Goal: Task Accomplishment & Management: Manage account settings

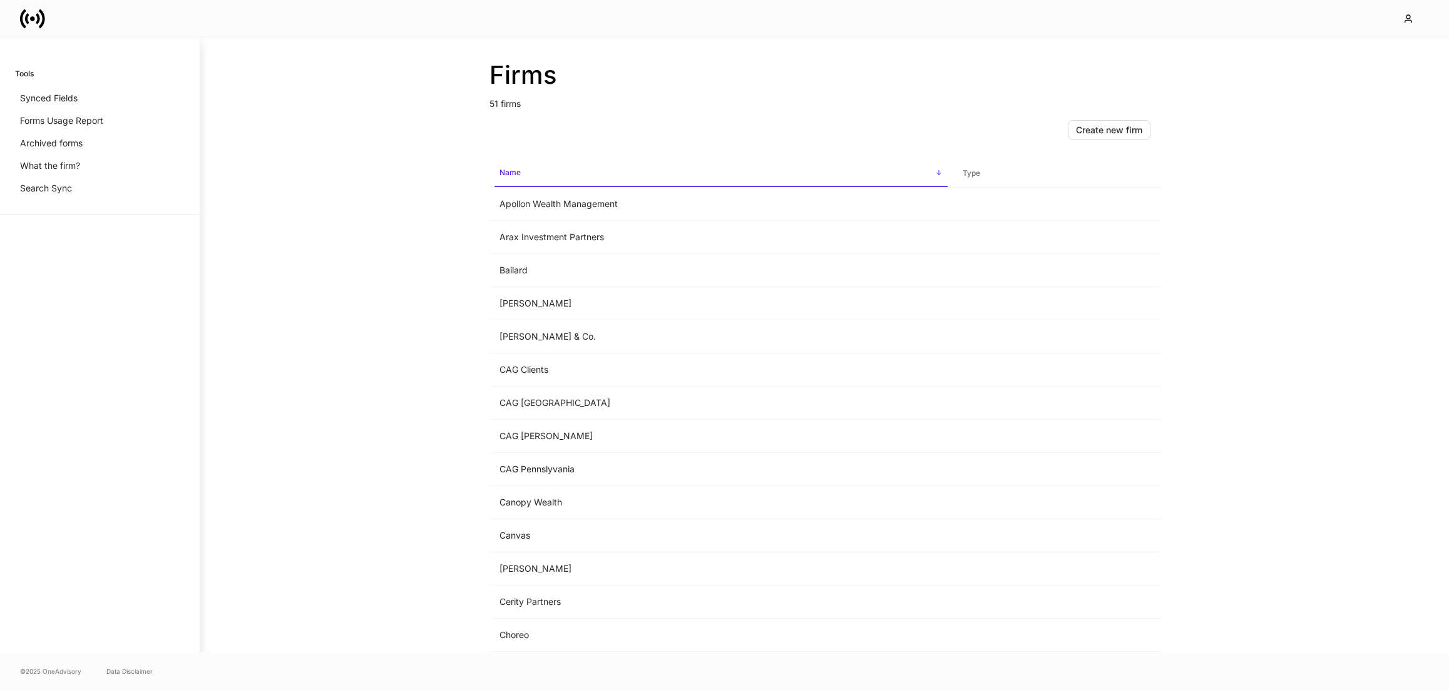
scroll to position [599, 0]
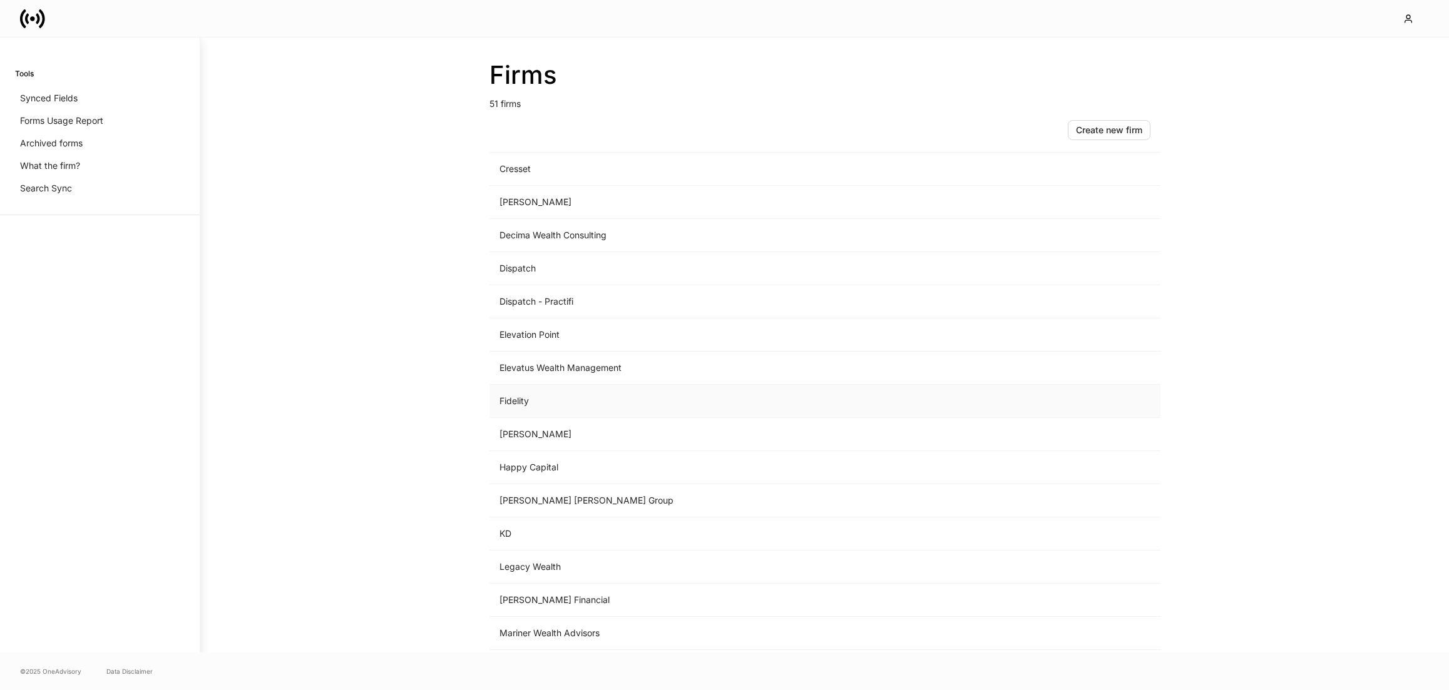
click at [556, 389] on td "Fidelity" at bounding box center [721, 401] width 463 height 33
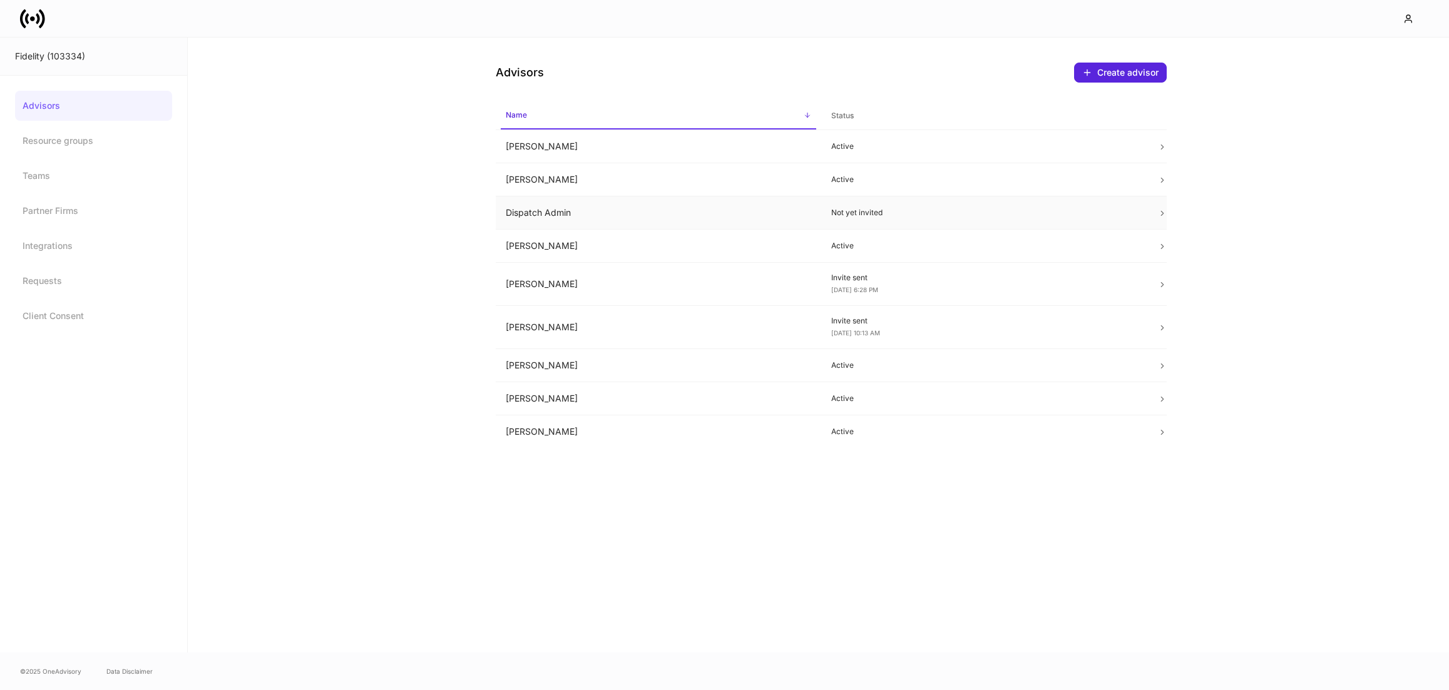
click at [550, 219] on td "Dispatch Admin" at bounding box center [659, 213] width 326 height 33
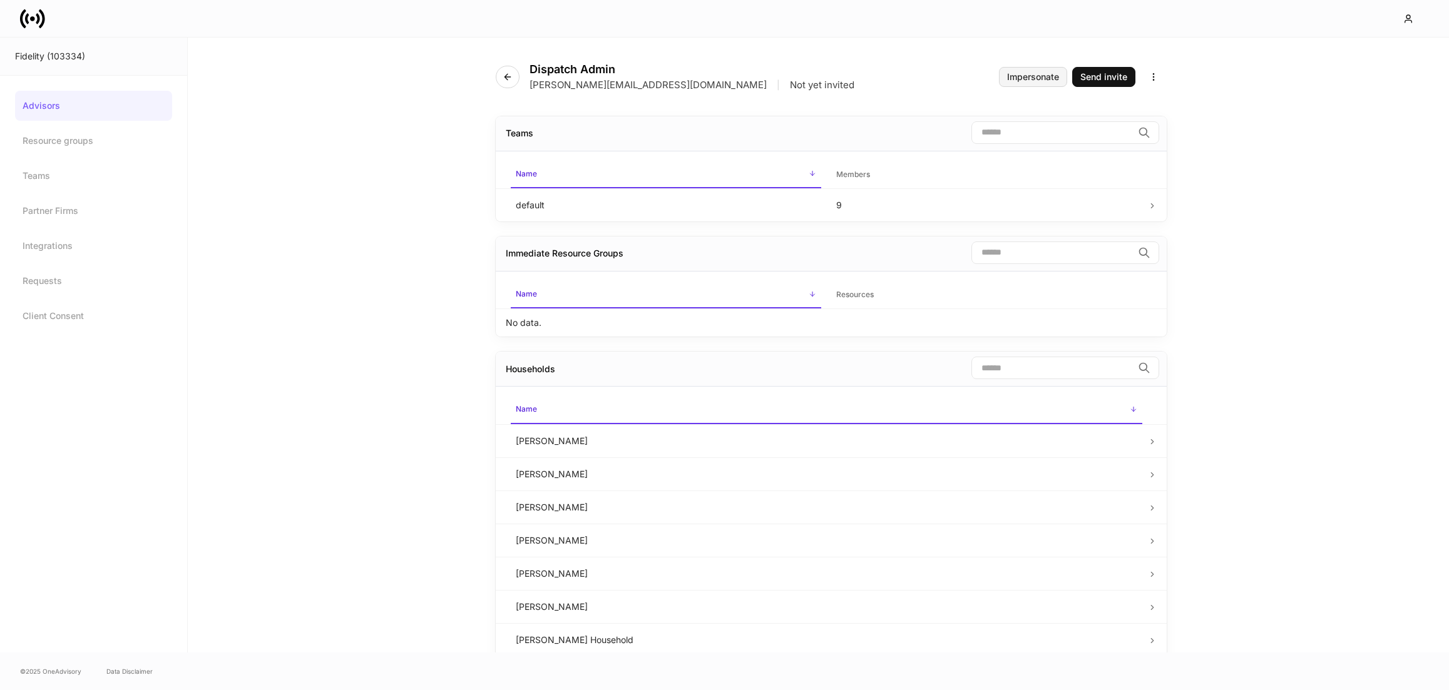
click at [1037, 78] on div "Impersonate" at bounding box center [1033, 77] width 52 height 9
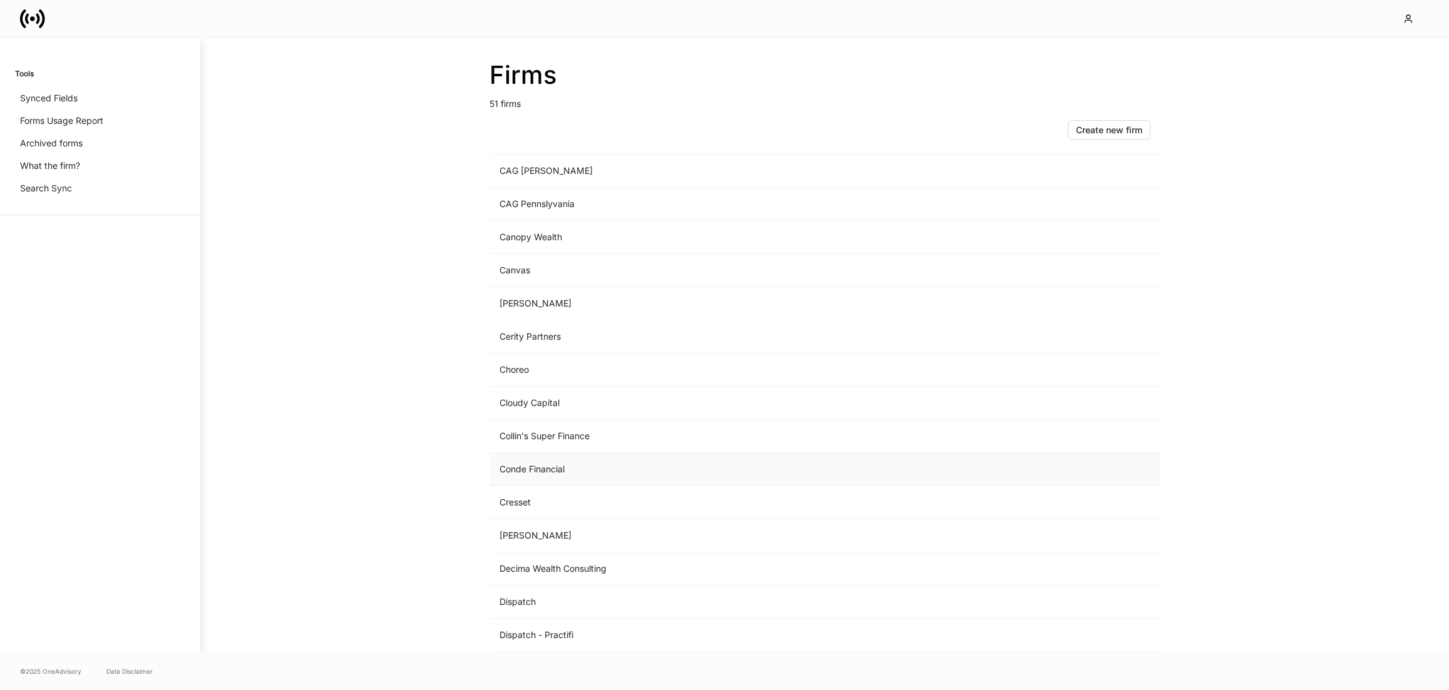
scroll to position [279, 0]
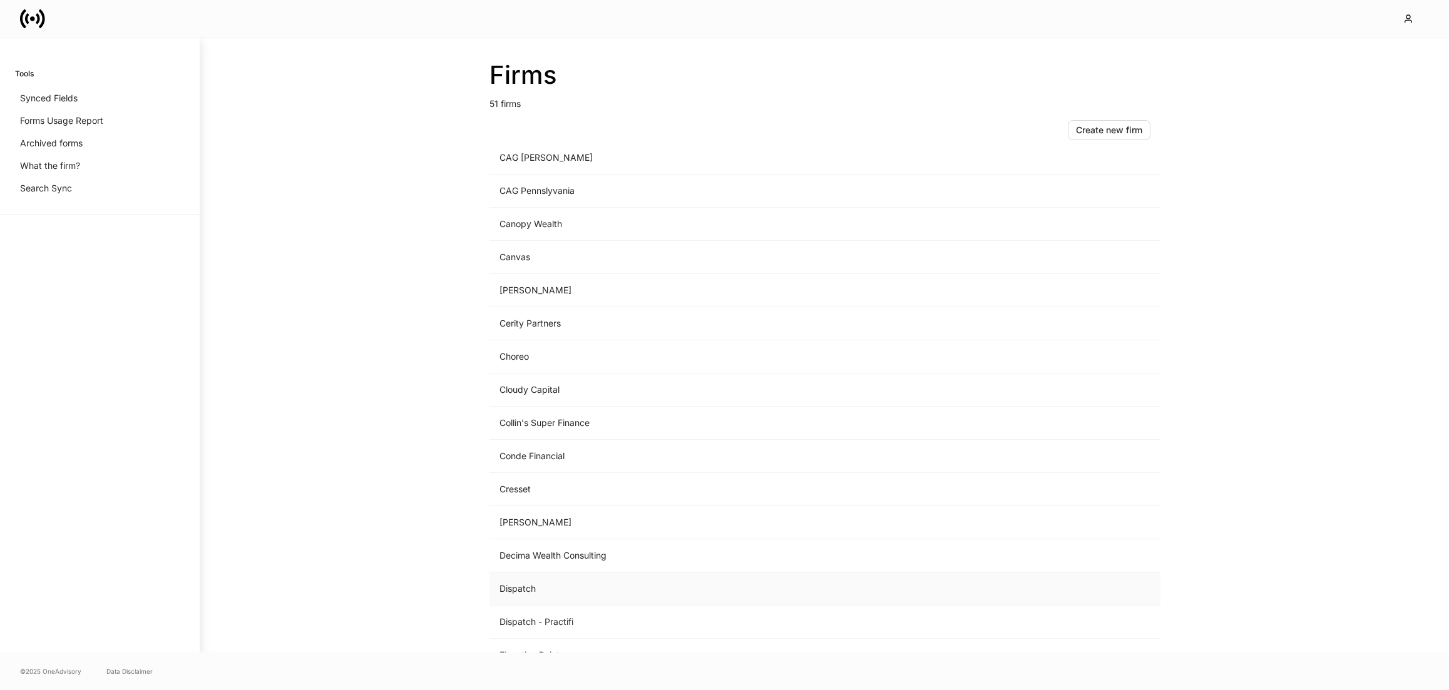
click at [585, 580] on td "Dispatch" at bounding box center [721, 589] width 463 height 33
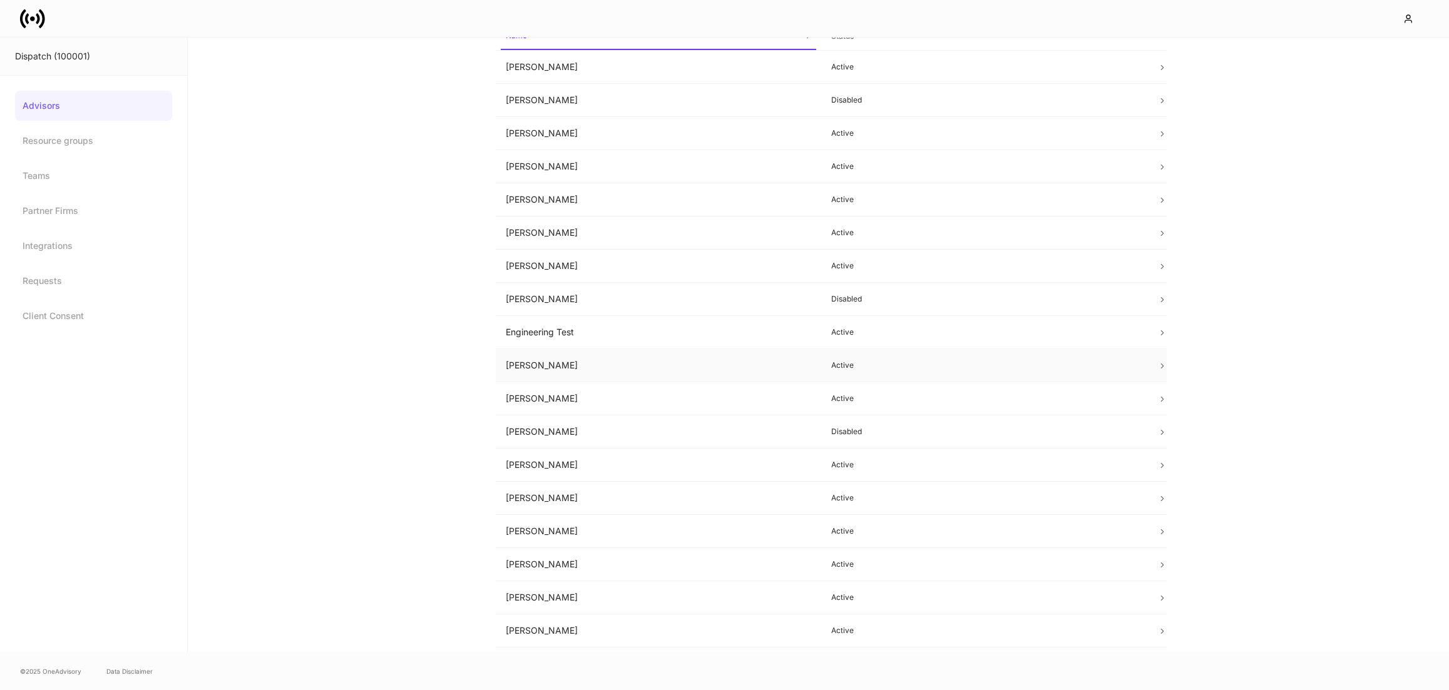
scroll to position [12, 0]
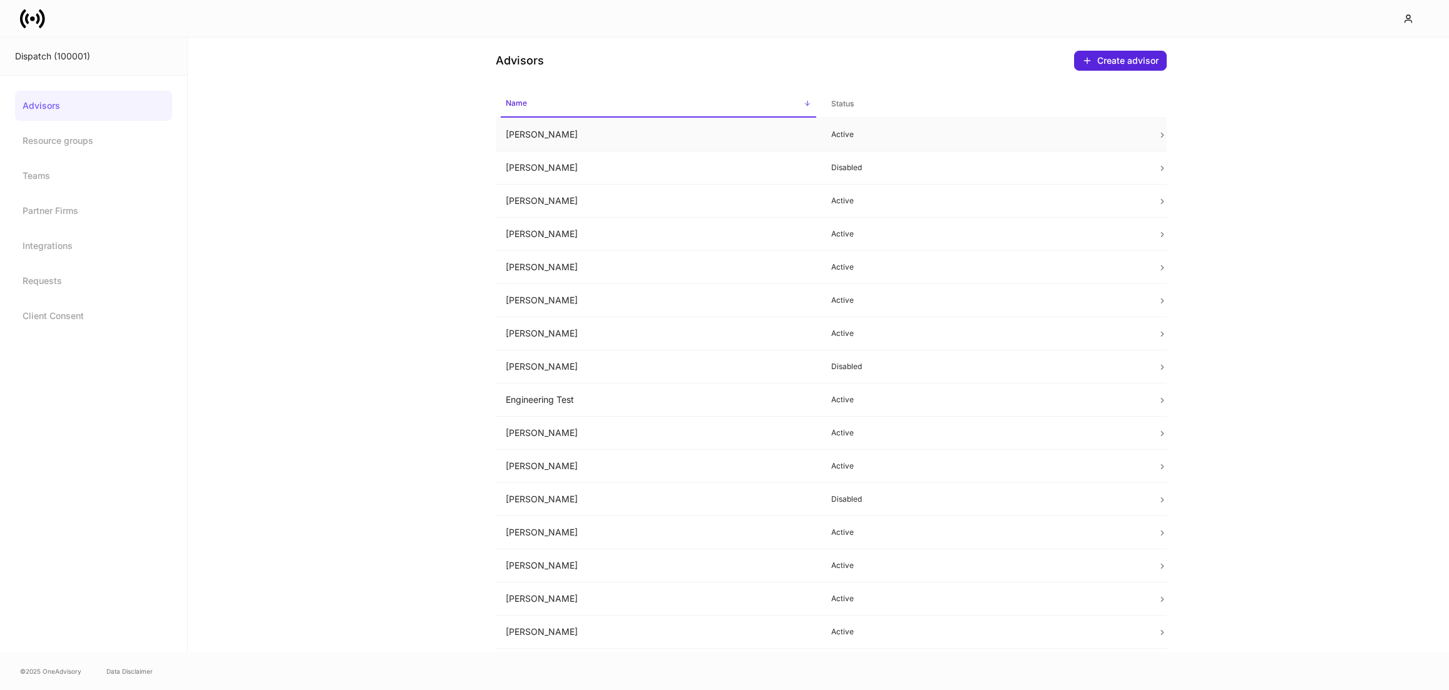
click at [569, 137] on td "[PERSON_NAME]" at bounding box center [659, 134] width 326 height 33
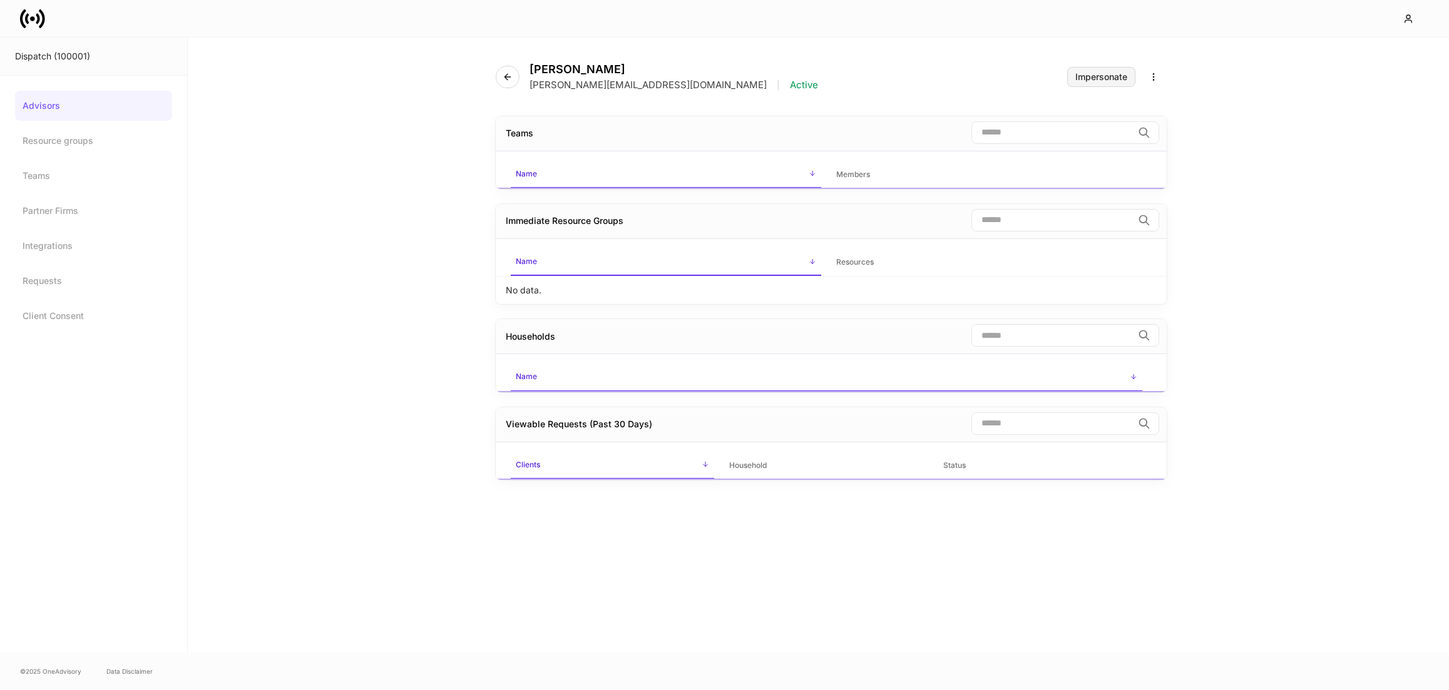
click at [1092, 79] on div "Impersonate" at bounding box center [1101, 77] width 52 height 9
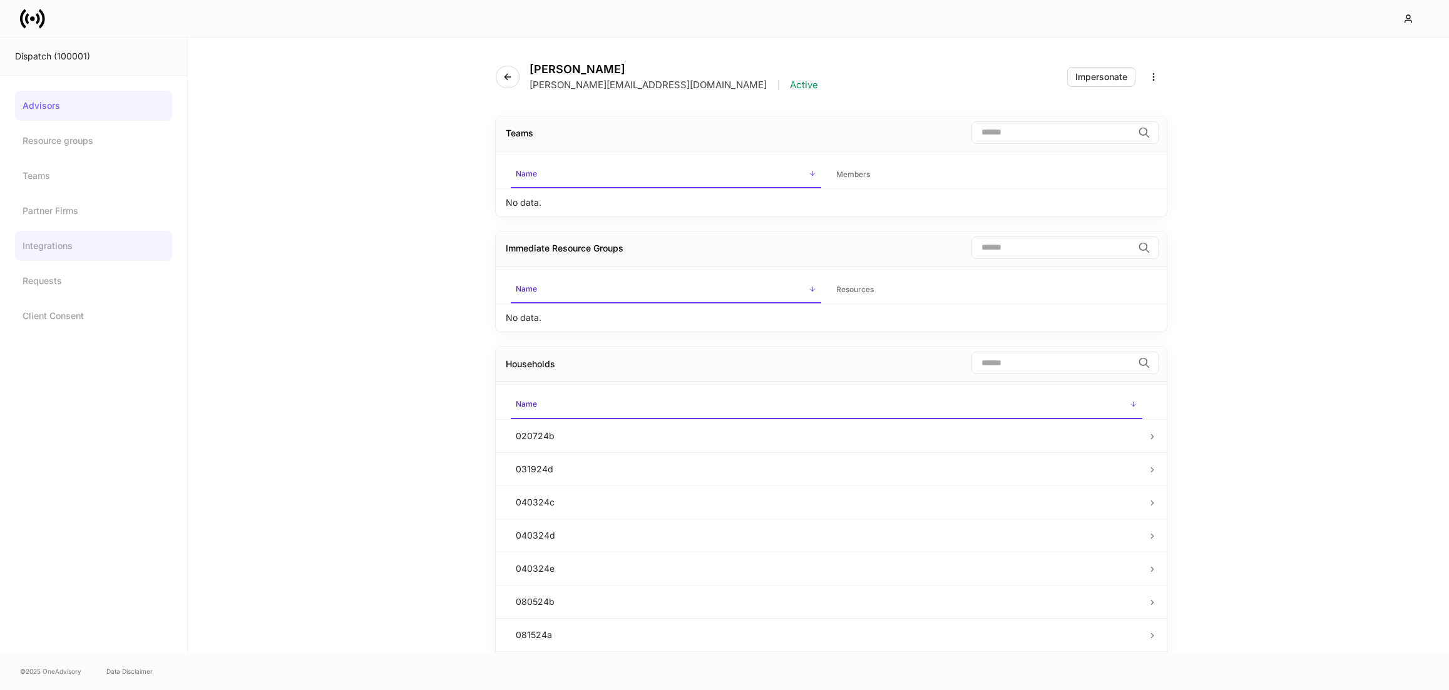
click at [78, 249] on link "Integrations" at bounding box center [93, 246] width 157 height 30
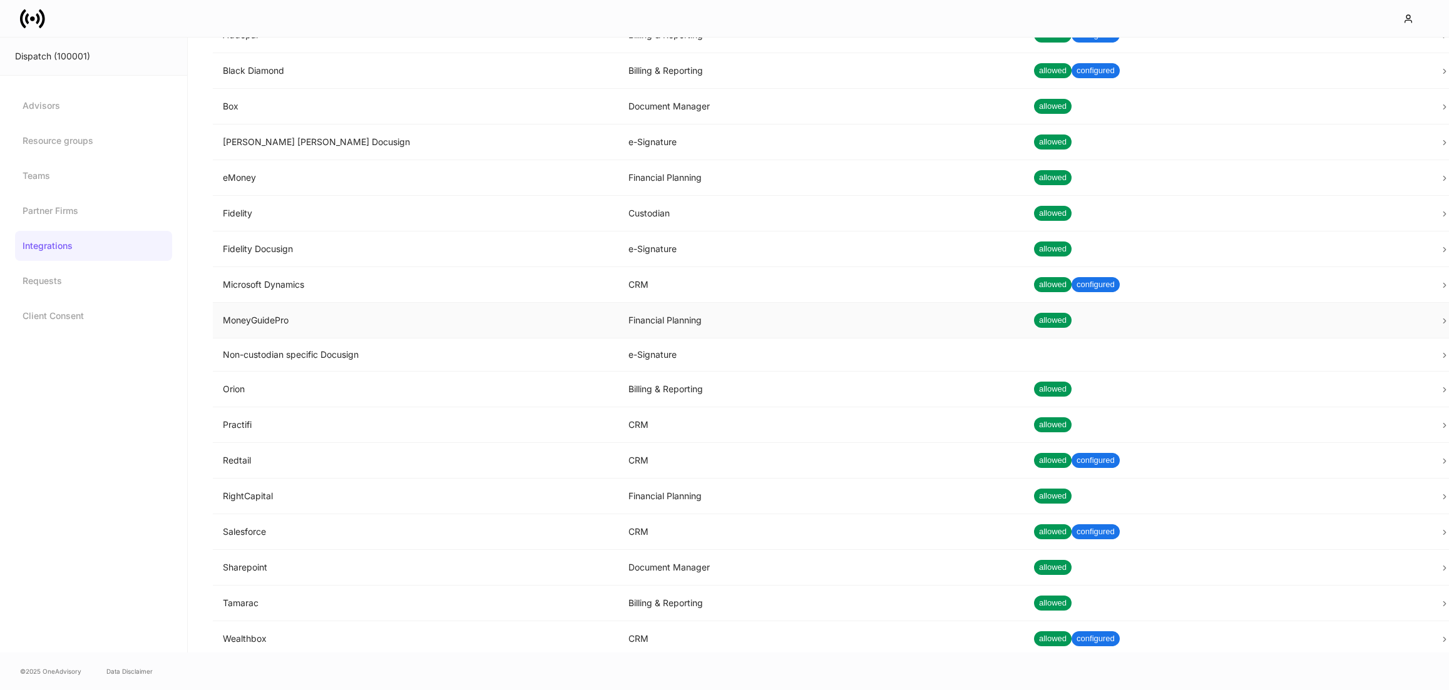
scroll to position [61, 0]
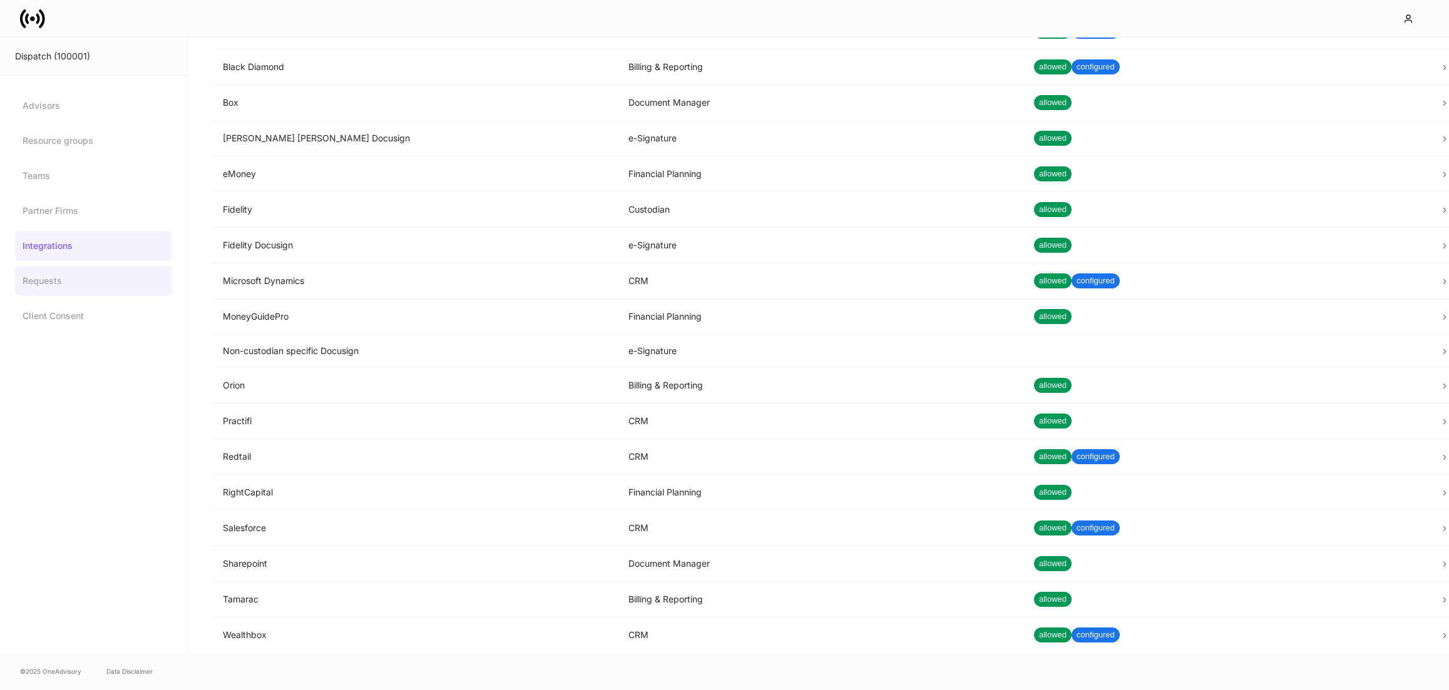
click at [74, 285] on link "Requests" at bounding box center [93, 281] width 157 height 30
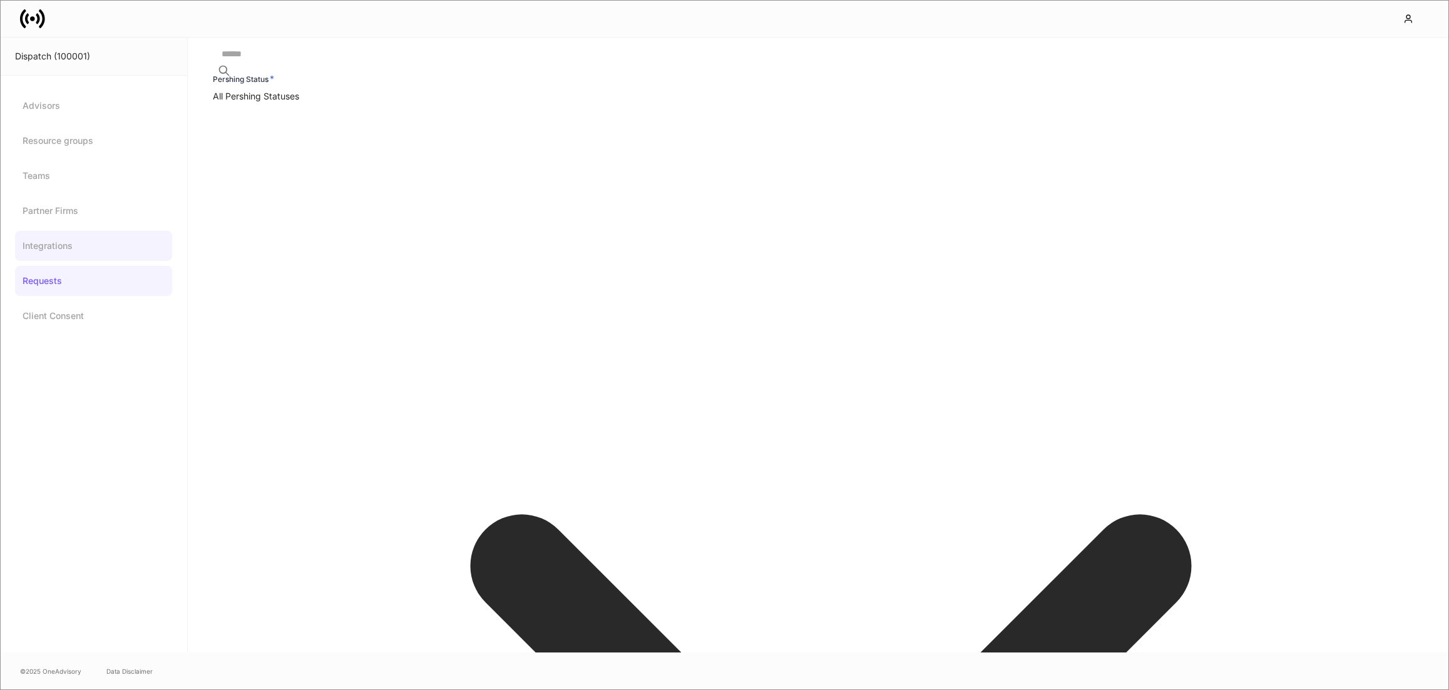
click at [59, 244] on link "Integrations" at bounding box center [93, 246] width 157 height 30
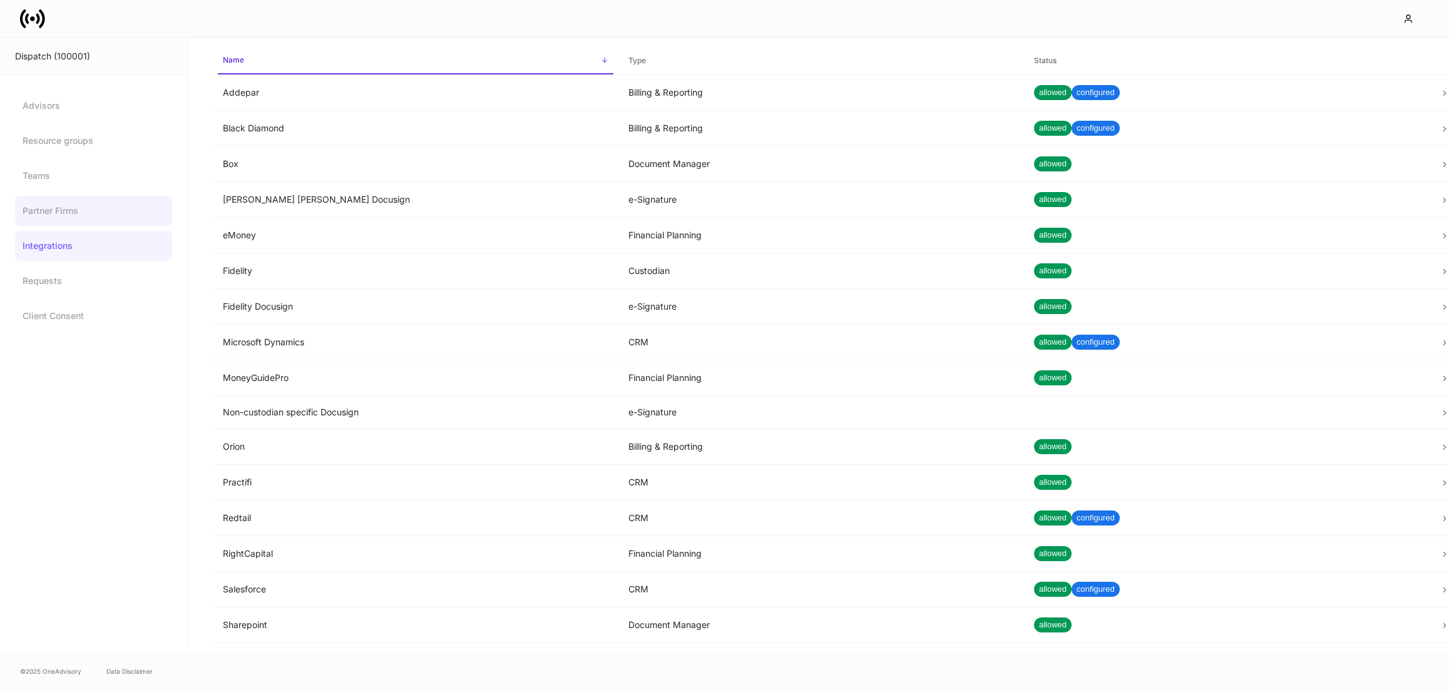
click at [110, 210] on link "Partner Firms" at bounding box center [93, 211] width 157 height 30
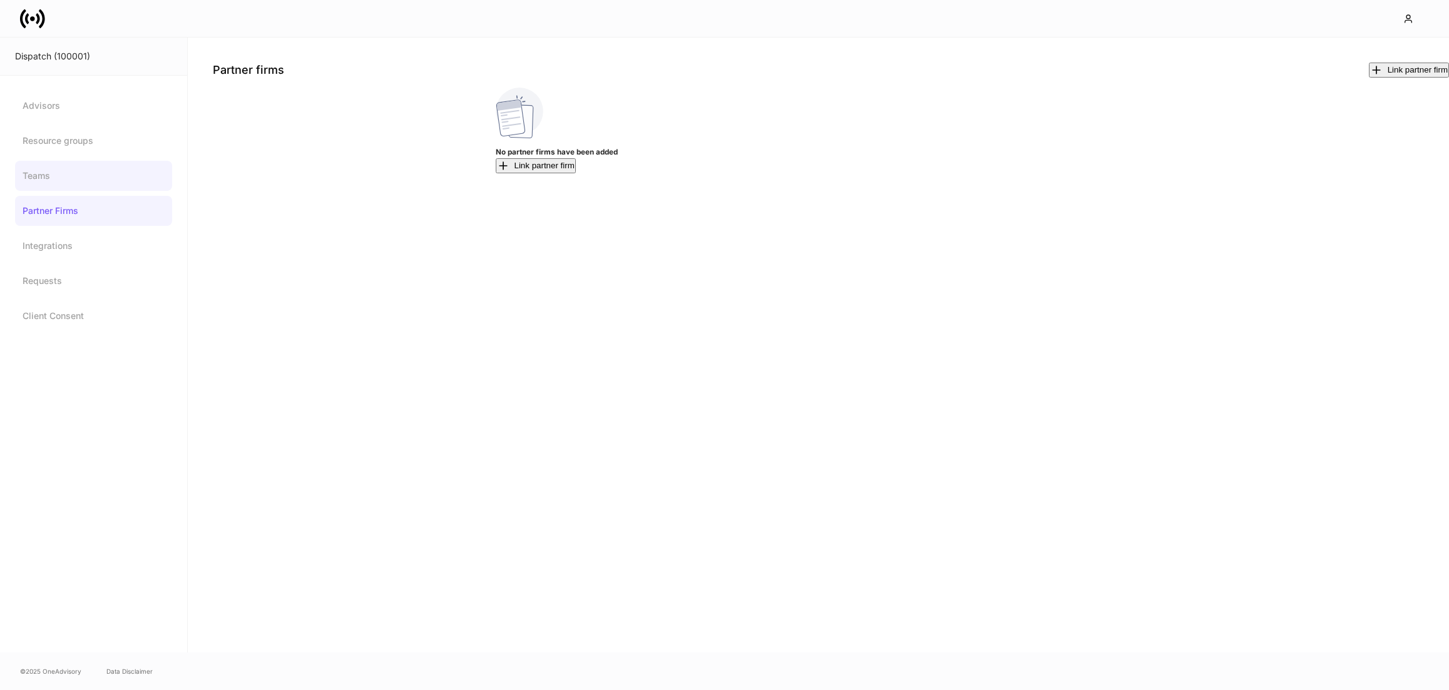
click at [69, 188] on link "Teams" at bounding box center [93, 176] width 157 height 30
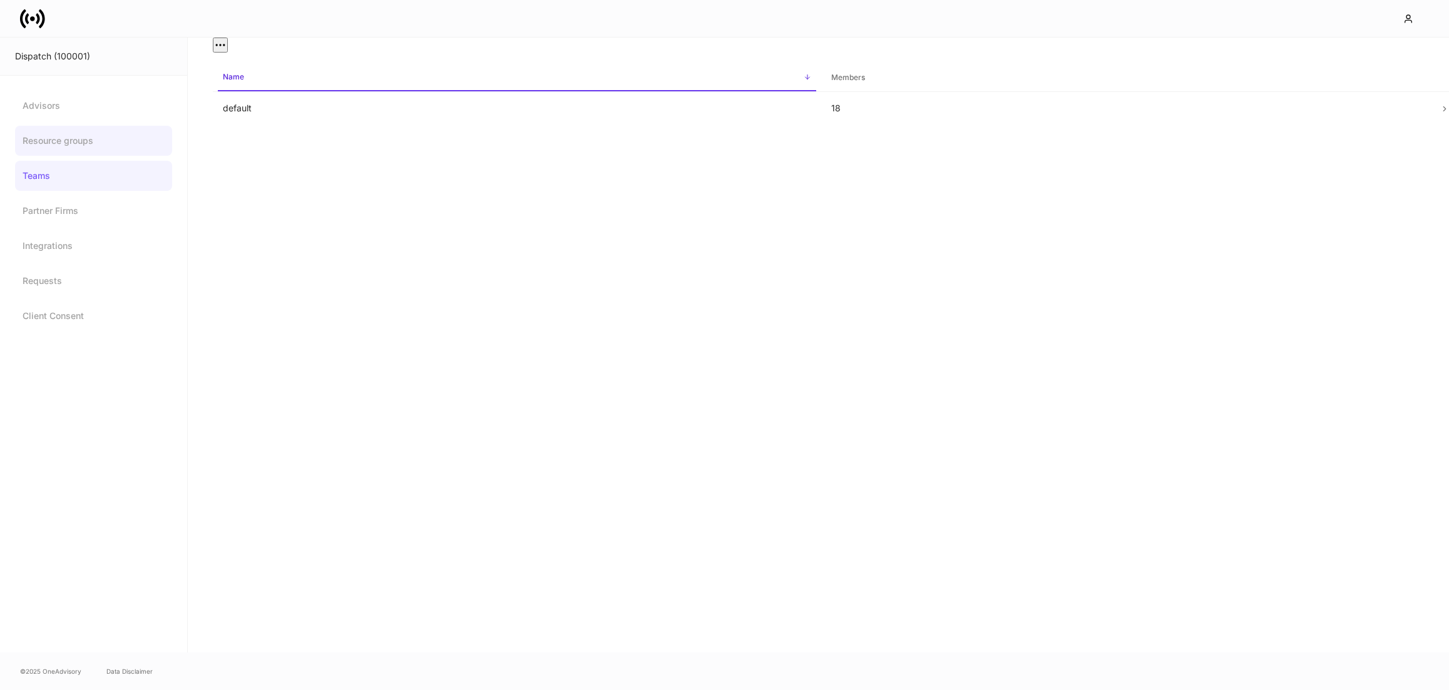
click at [71, 142] on link "Resource groups" at bounding box center [93, 141] width 157 height 30
click at [65, 115] on link "Advisors" at bounding box center [93, 106] width 157 height 30
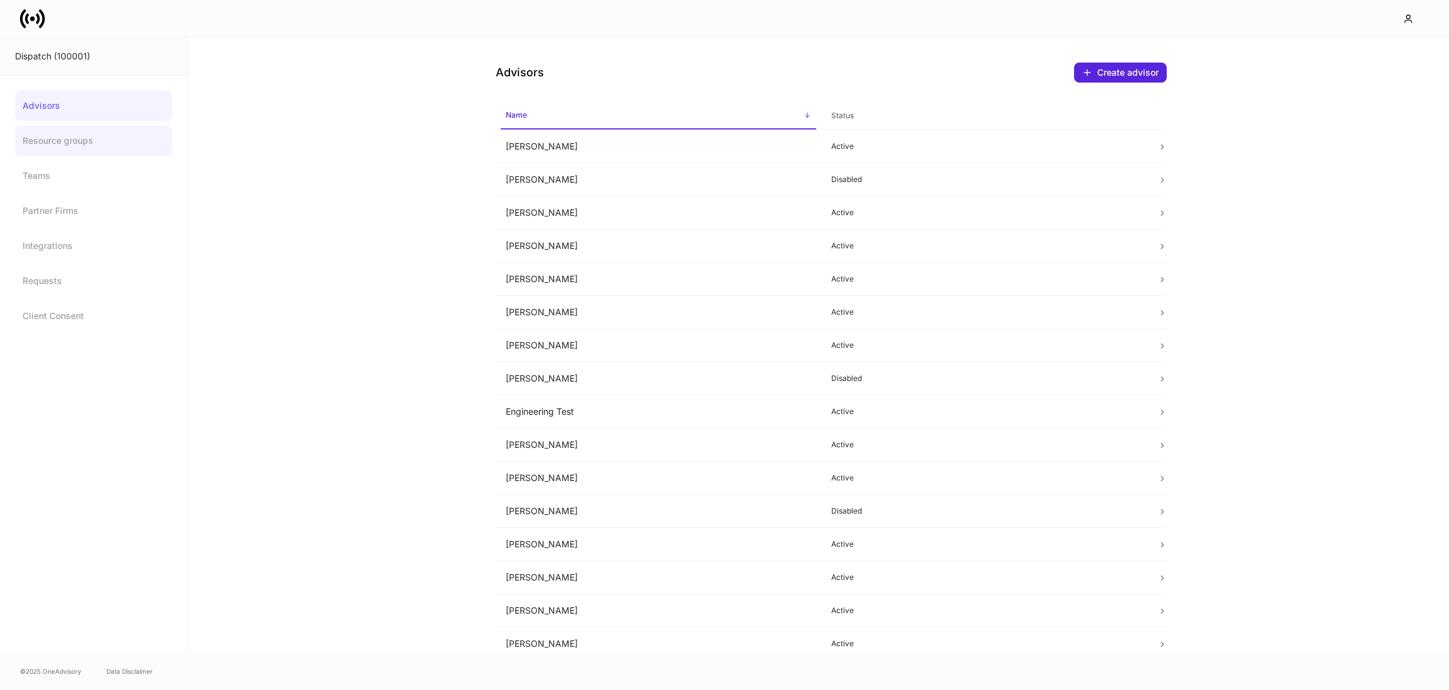
click at [67, 140] on link "Resource groups" at bounding box center [93, 141] width 157 height 30
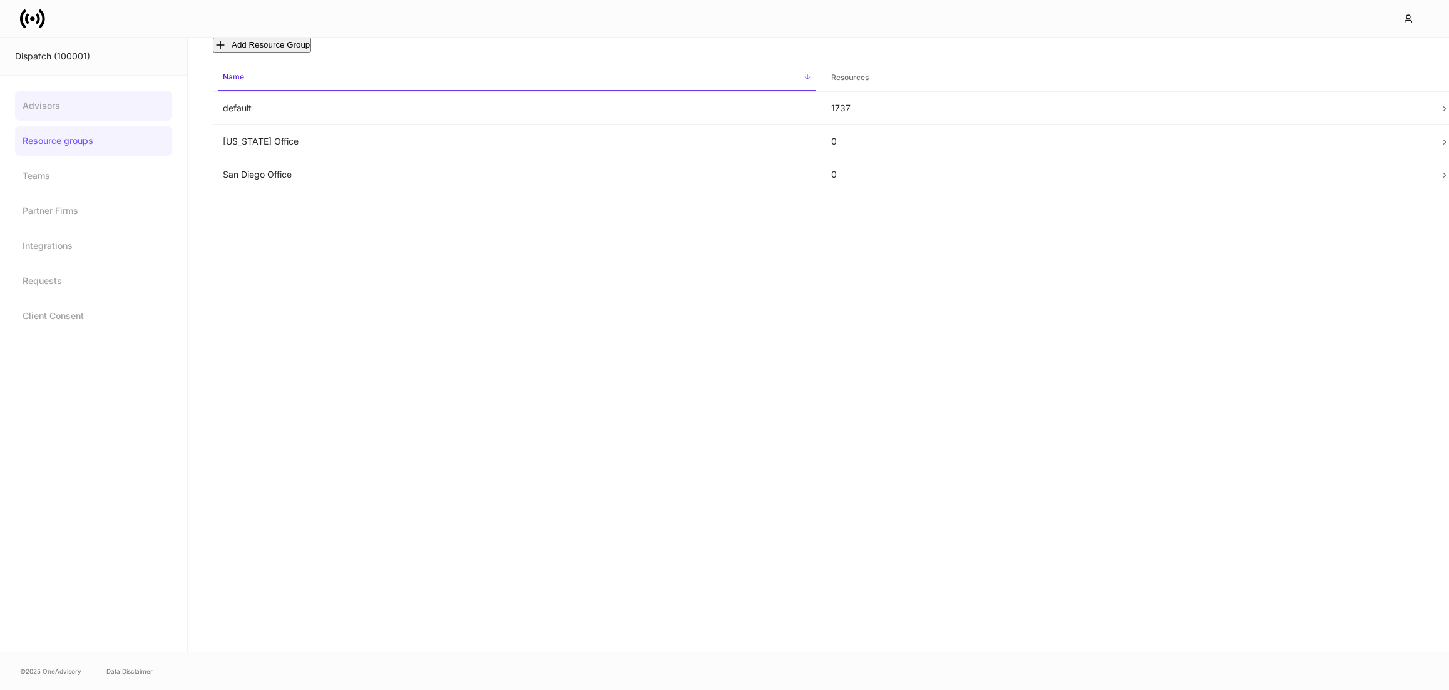
click at [69, 107] on link "Advisors" at bounding box center [93, 106] width 157 height 30
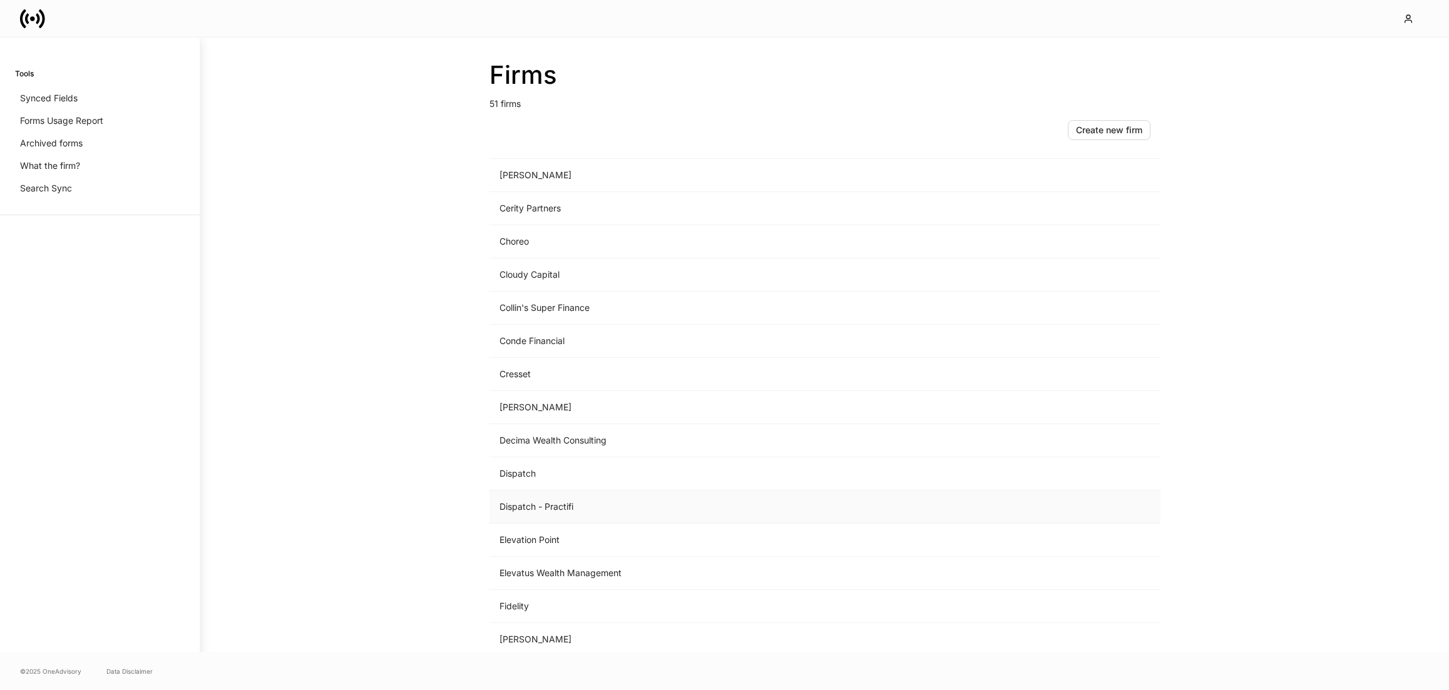
scroll to position [645, 0]
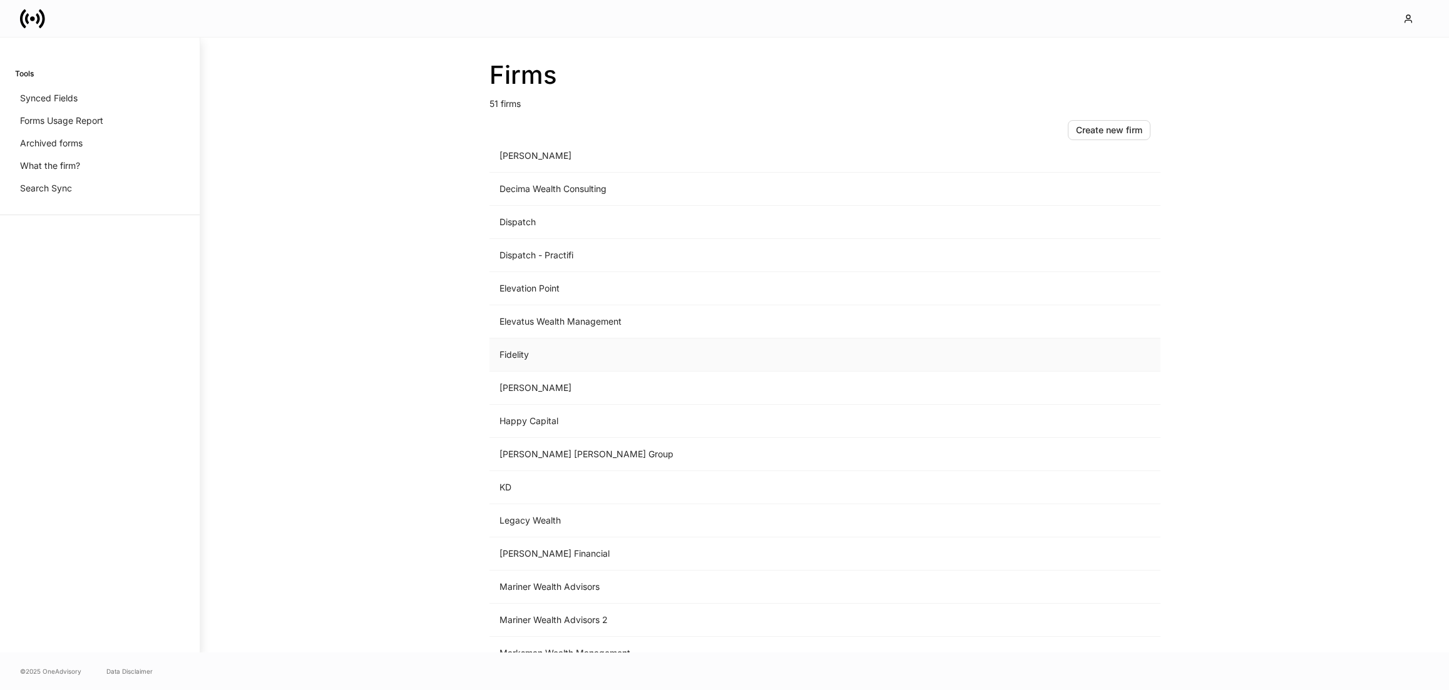
click at [531, 357] on td "Fidelity" at bounding box center [721, 355] width 463 height 33
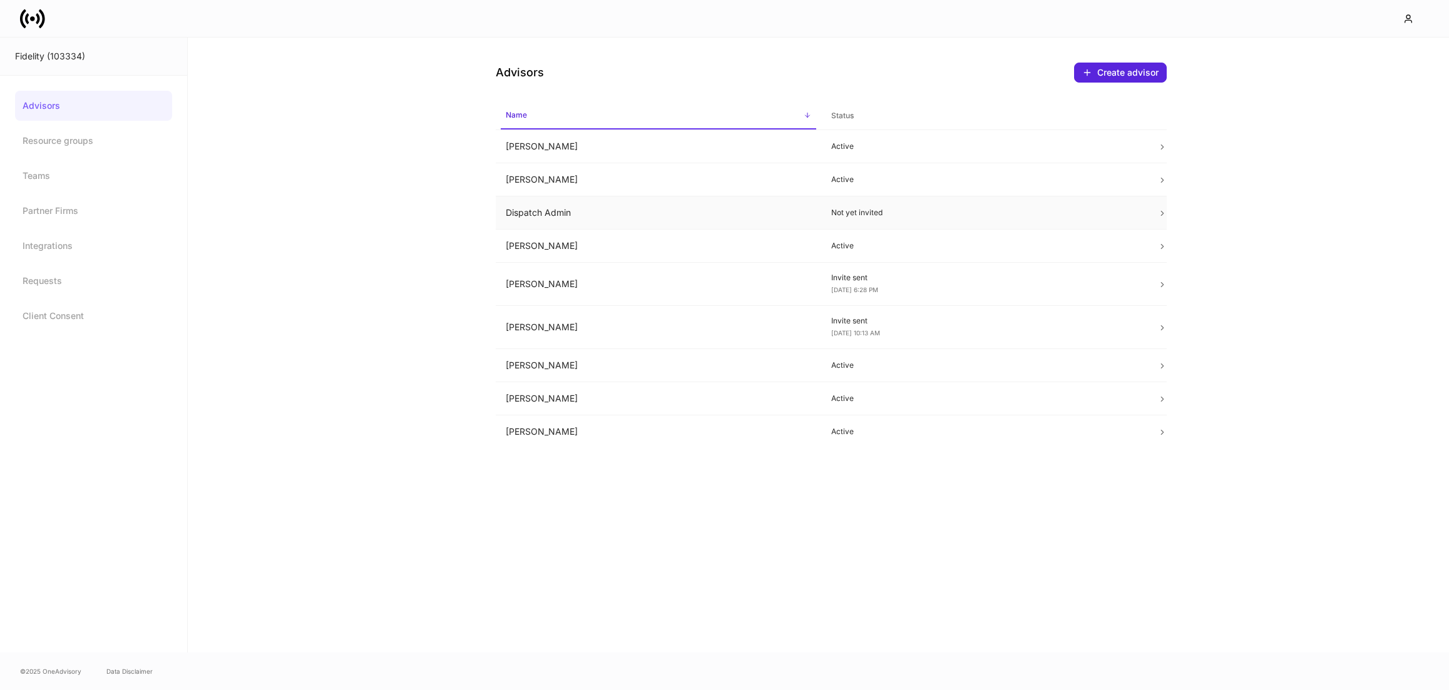
click at [556, 210] on td "Dispatch Admin" at bounding box center [659, 213] width 326 height 33
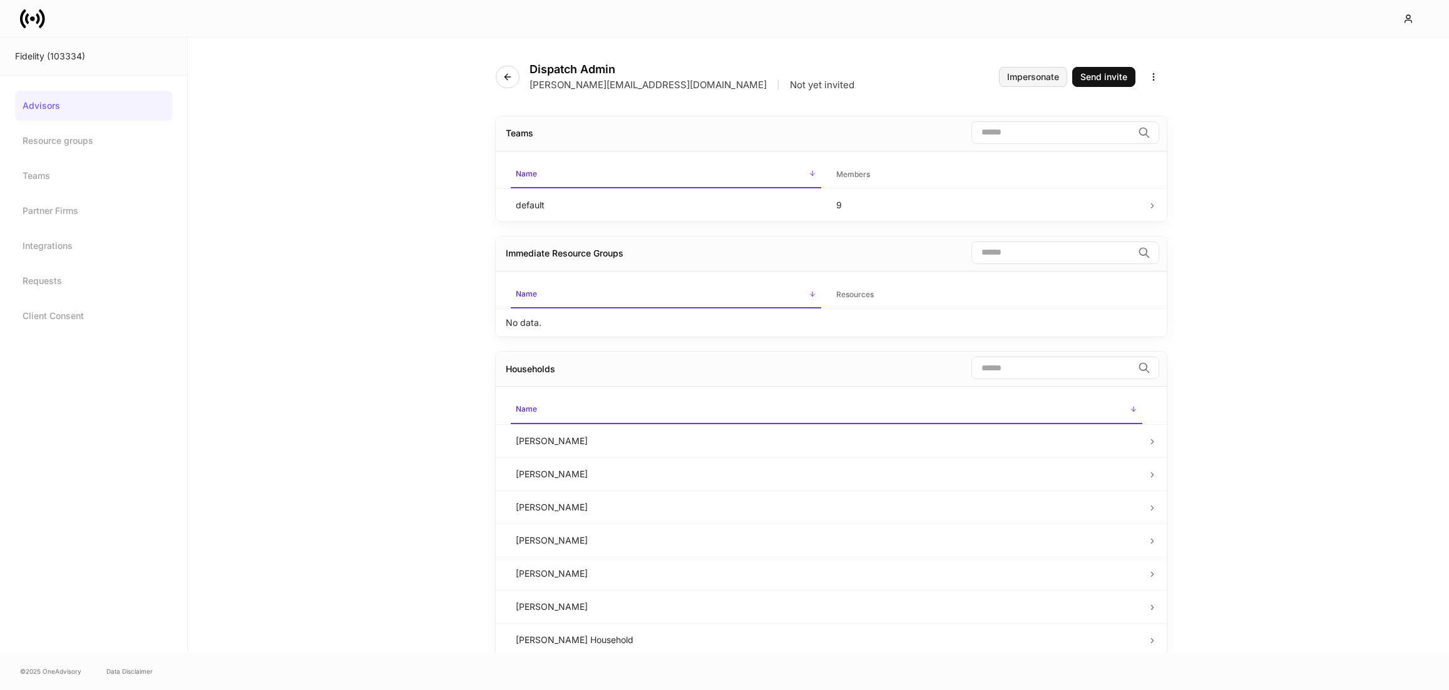
click at [1035, 79] on div "Impersonate" at bounding box center [1033, 77] width 52 height 9
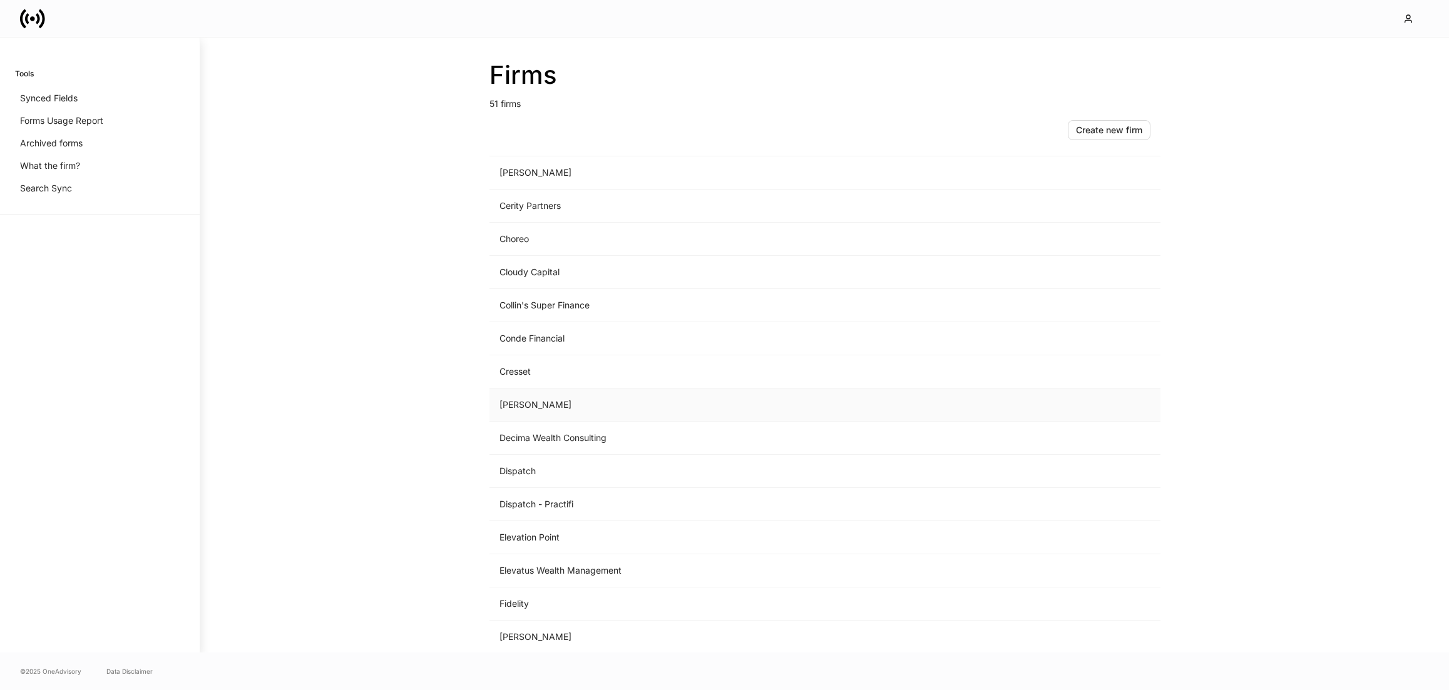
scroll to position [398, 0]
click at [558, 469] on td "Dispatch" at bounding box center [721, 469] width 463 height 33
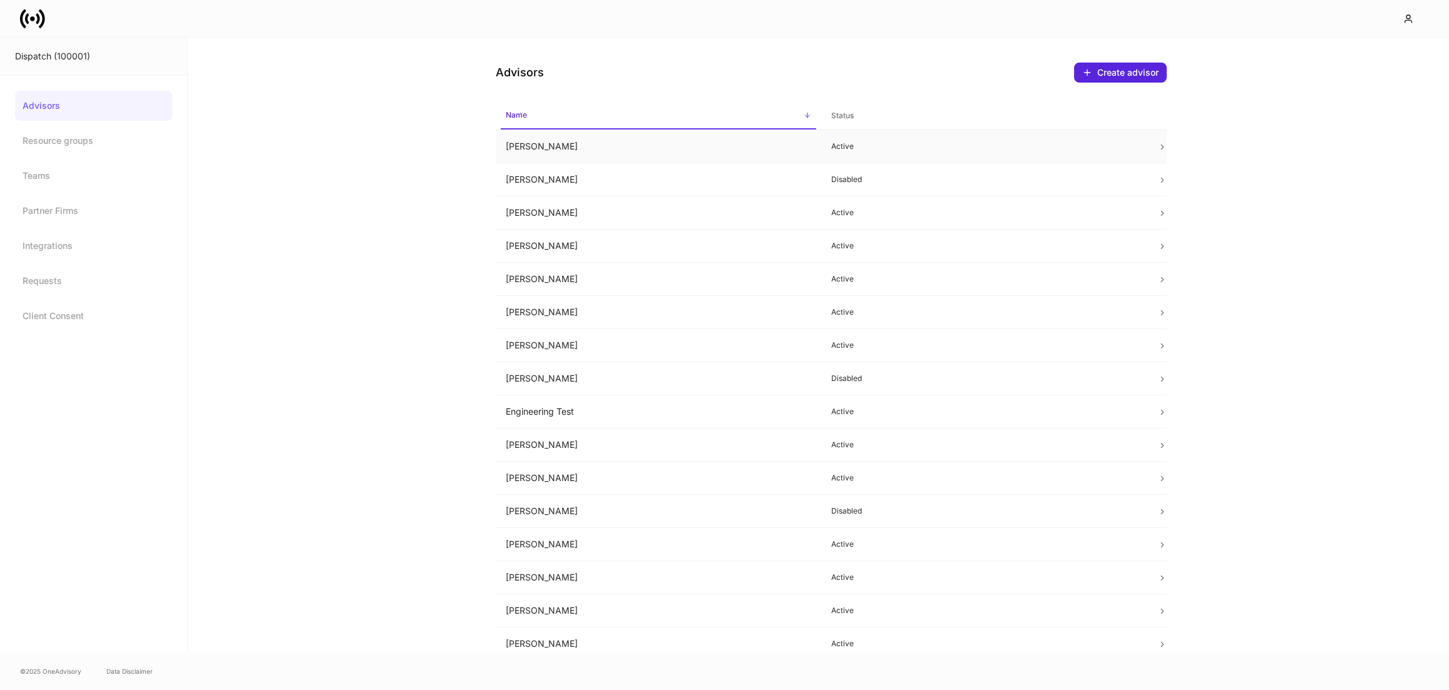
click at [582, 151] on td "[PERSON_NAME]" at bounding box center [659, 146] width 326 height 33
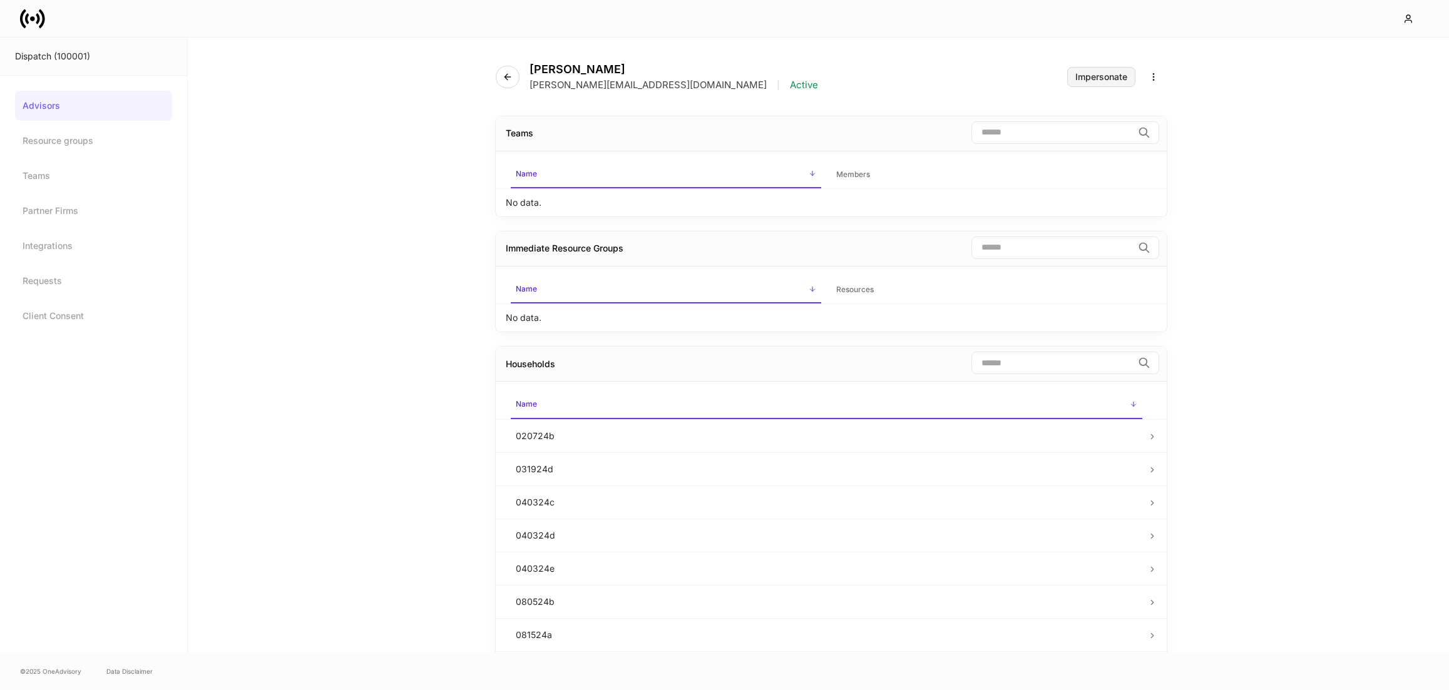
click at [1083, 74] on div "Impersonate" at bounding box center [1101, 77] width 52 height 9
click at [110, 140] on link "Resource groups" at bounding box center [93, 141] width 157 height 30
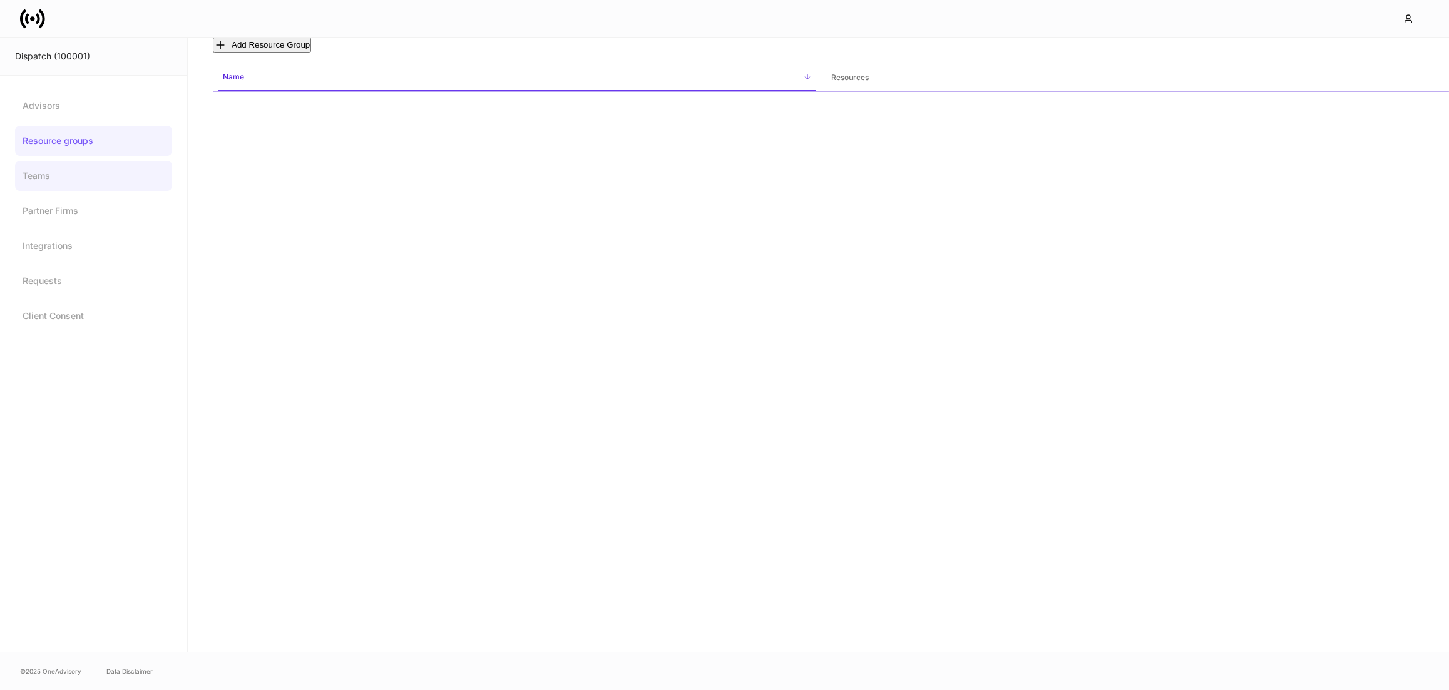
click at [75, 175] on link "Teams" at bounding box center [93, 176] width 157 height 30
click at [76, 207] on link "Partner Firms" at bounding box center [93, 211] width 157 height 30
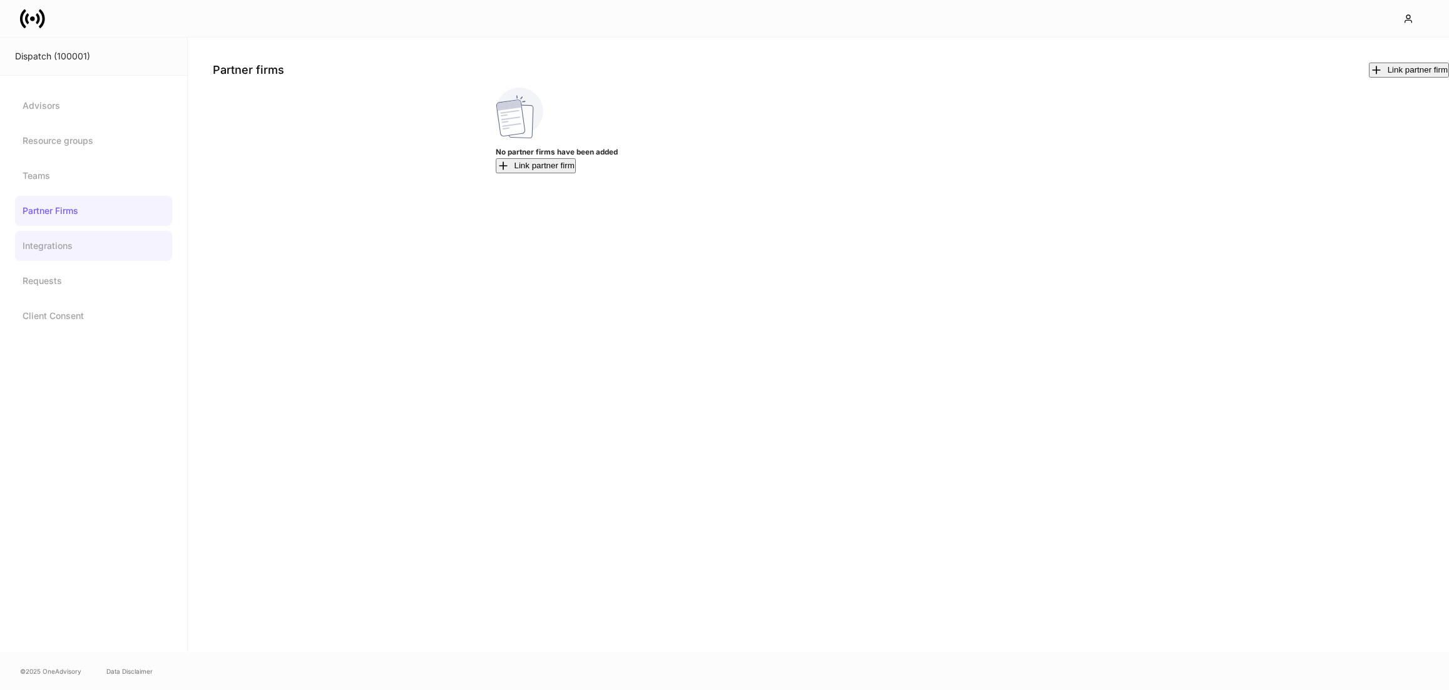
click at [82, 243] on link "Integrations" at bounding box center [93, 246] width 157 height 30
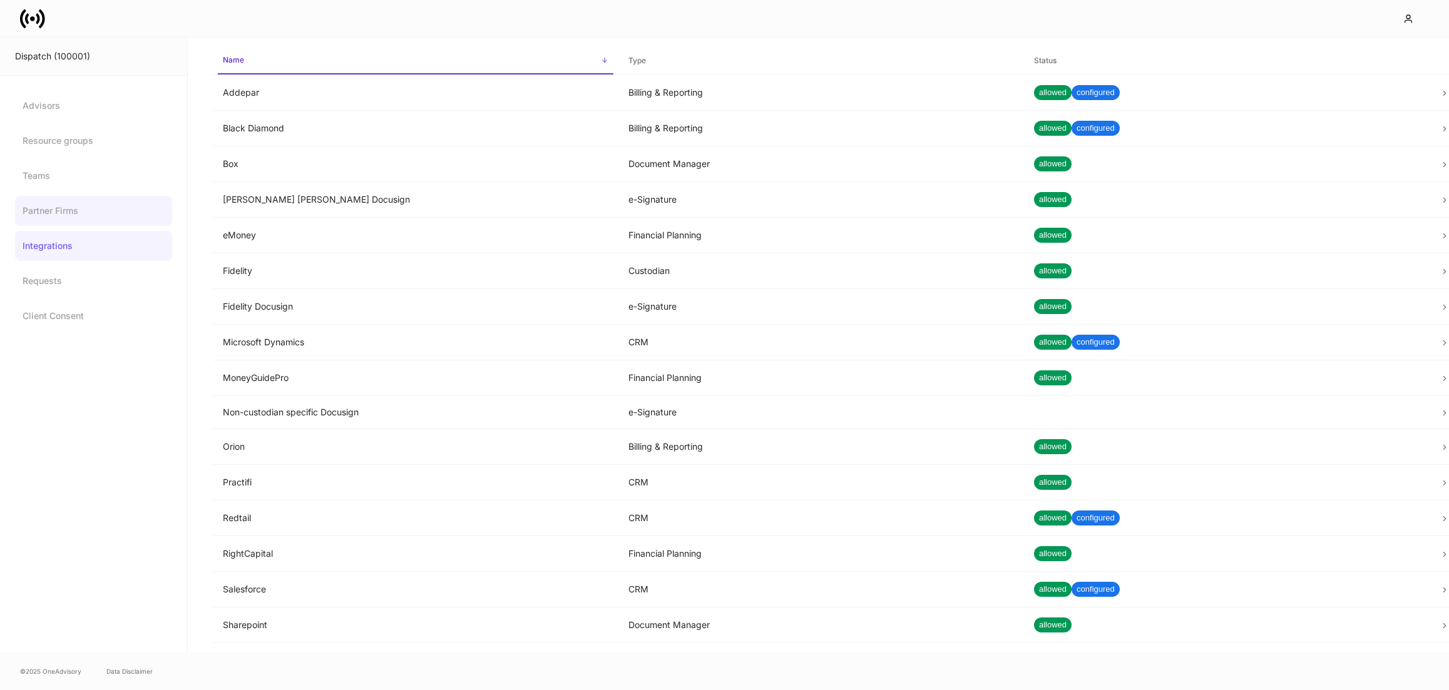
click at [79, 217] on link "Partner Firms" at bounding box center [93, 211] width 157 height 30
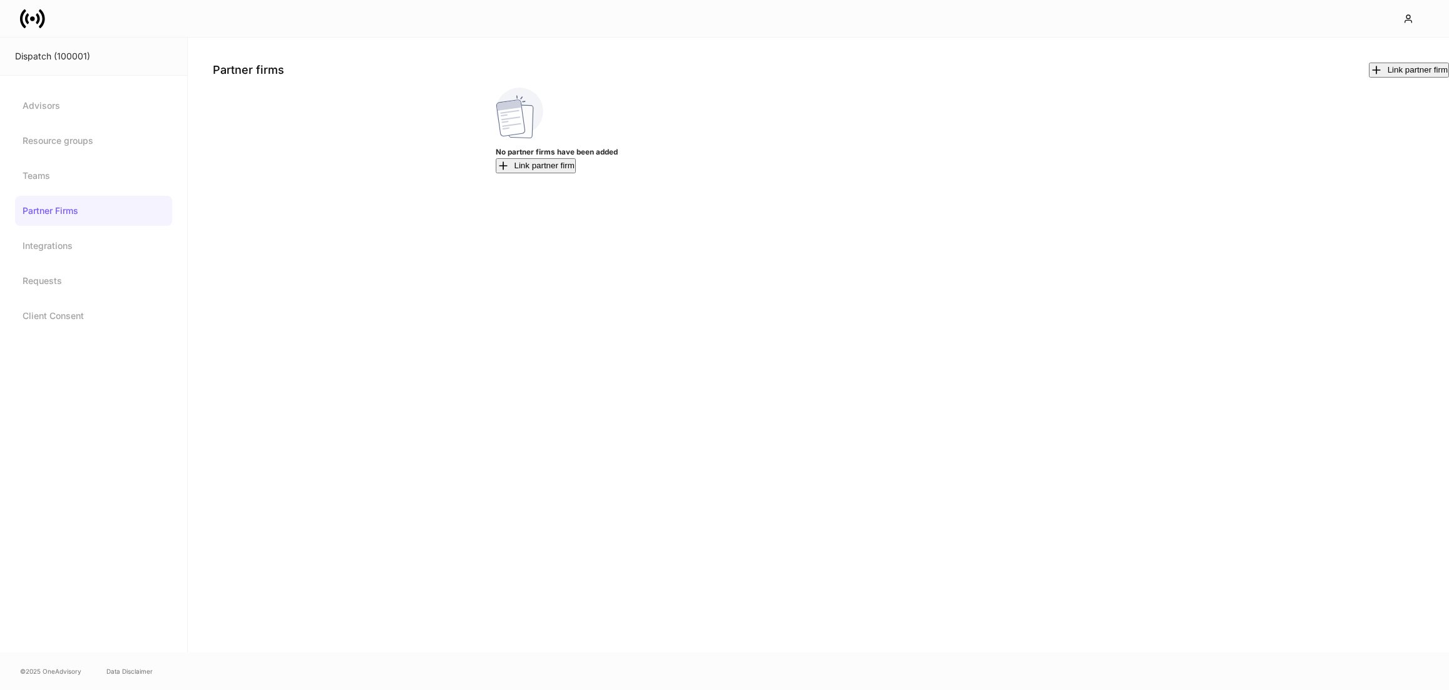
click at [1384, 67] on button "Link partner firm" at bounding box center [1409, 70] width 80 height 15
click at [1369, 78] on button "Link partner firm" at bounding box center [1409, 70] width 80 height 15
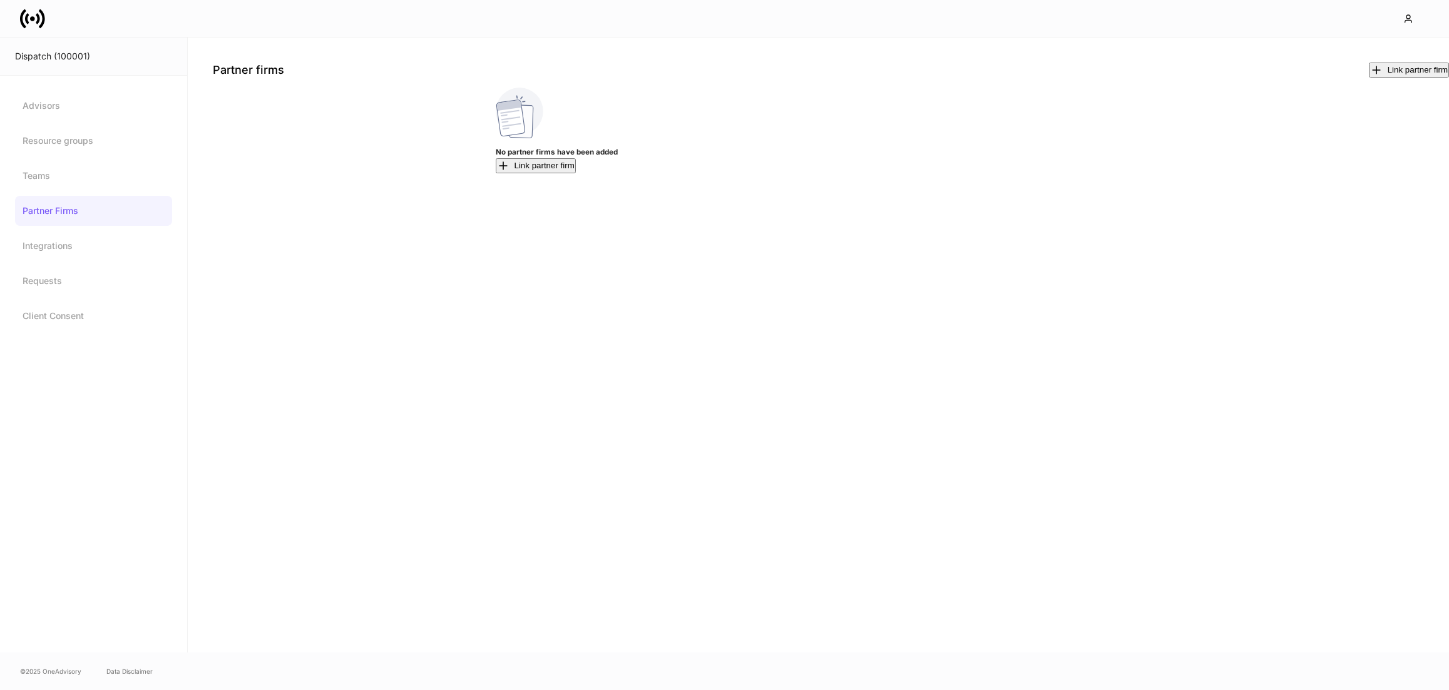
click at [11, 690] on icon "button" at bounding box center [7, 698] width 6 height 6
click at [575, 172] on div "Link partner firm" at bounding box center [536, 166] width 78 height 13
click at [14, 690] on icon "button" at bounding box center [7, 698] width 13 height 13
click at [76, 244] on link "Integrations" at bounding box center [93, 246] width 157 height 30
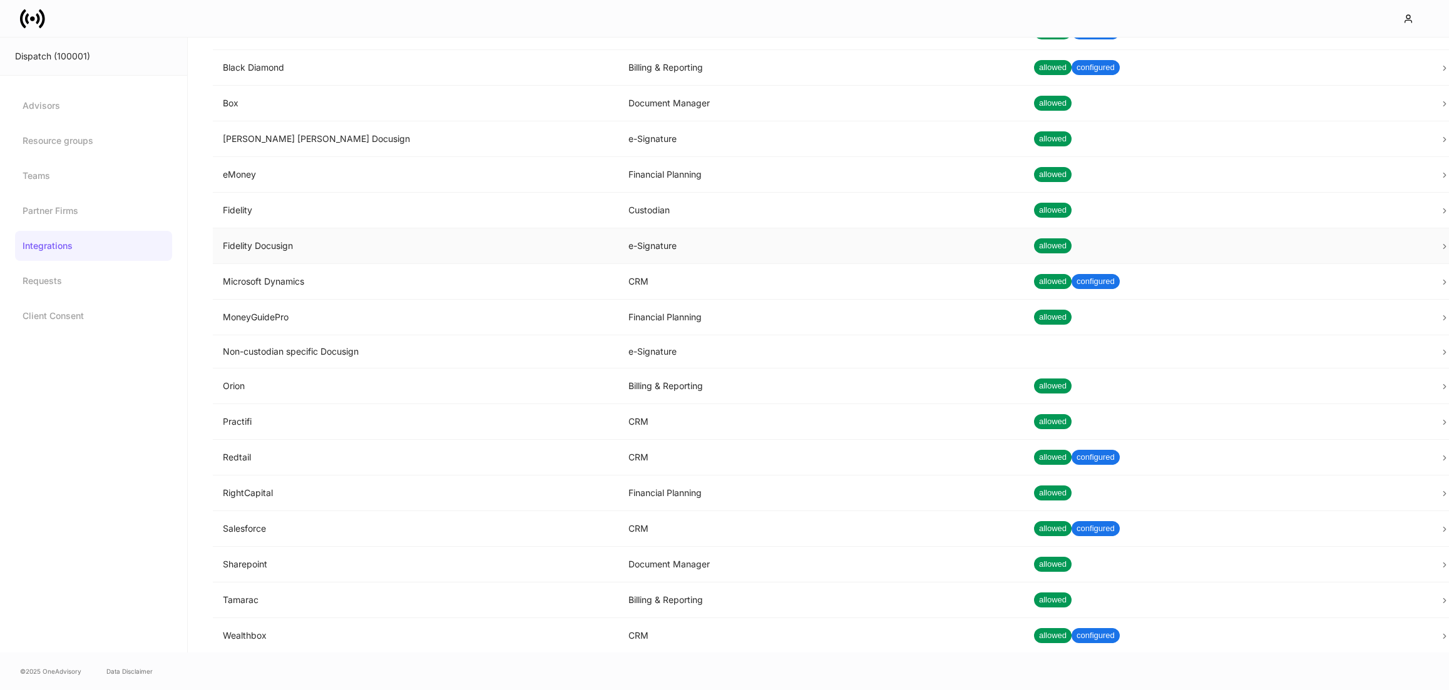
scroll to position [61, 0]
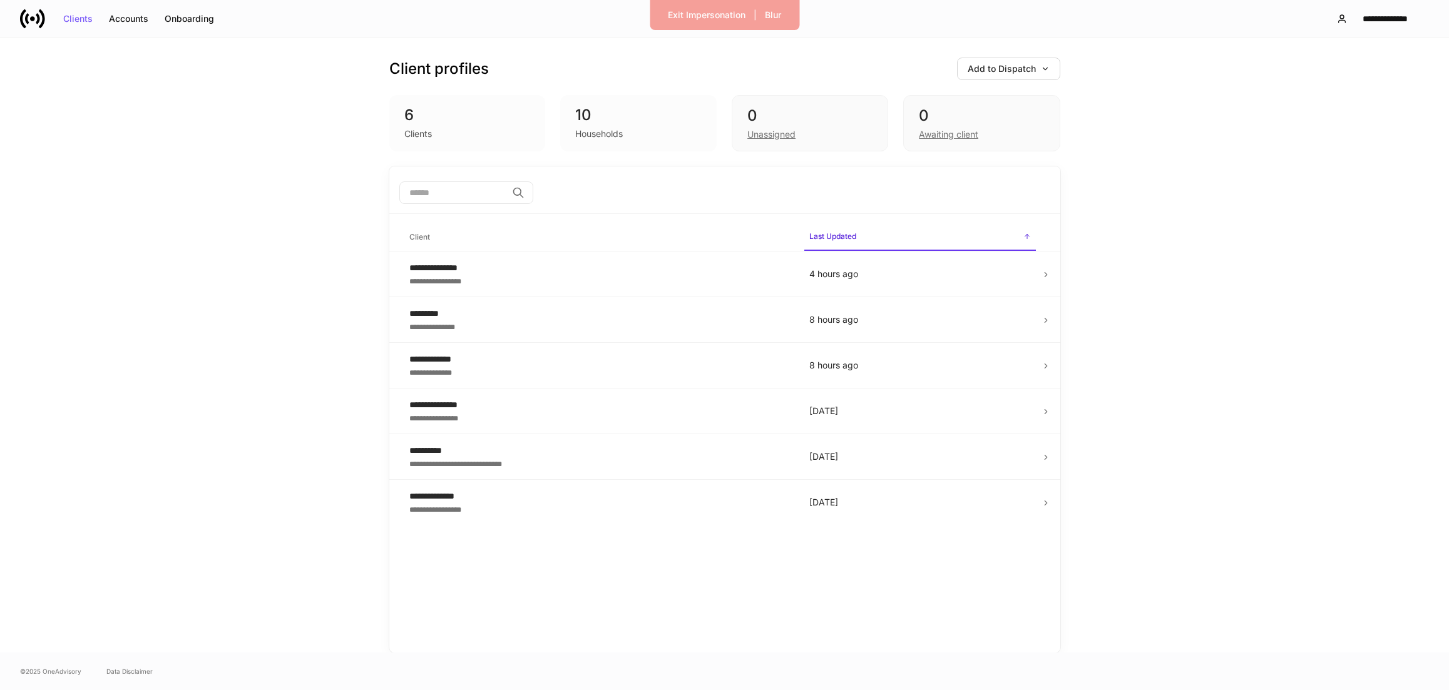
click at [311, 573] on div "**********" at bounding box center [724, 345] width 1449 height 615
drag, startPoint x: 311, startPoint y: 573, endPoint x: 312, endPoint y: 546, distance: 26.9
click at [310, 546] on div "**********" at bounding box center [724, 345] width 1449 height 615
click at [1045, 69] on icon "button" at bounding box center [1045, 69] width 4 height 3
click at [995, 202] on li "View uploaded accounts" at bounding box center [985, 195] width 150 height 23
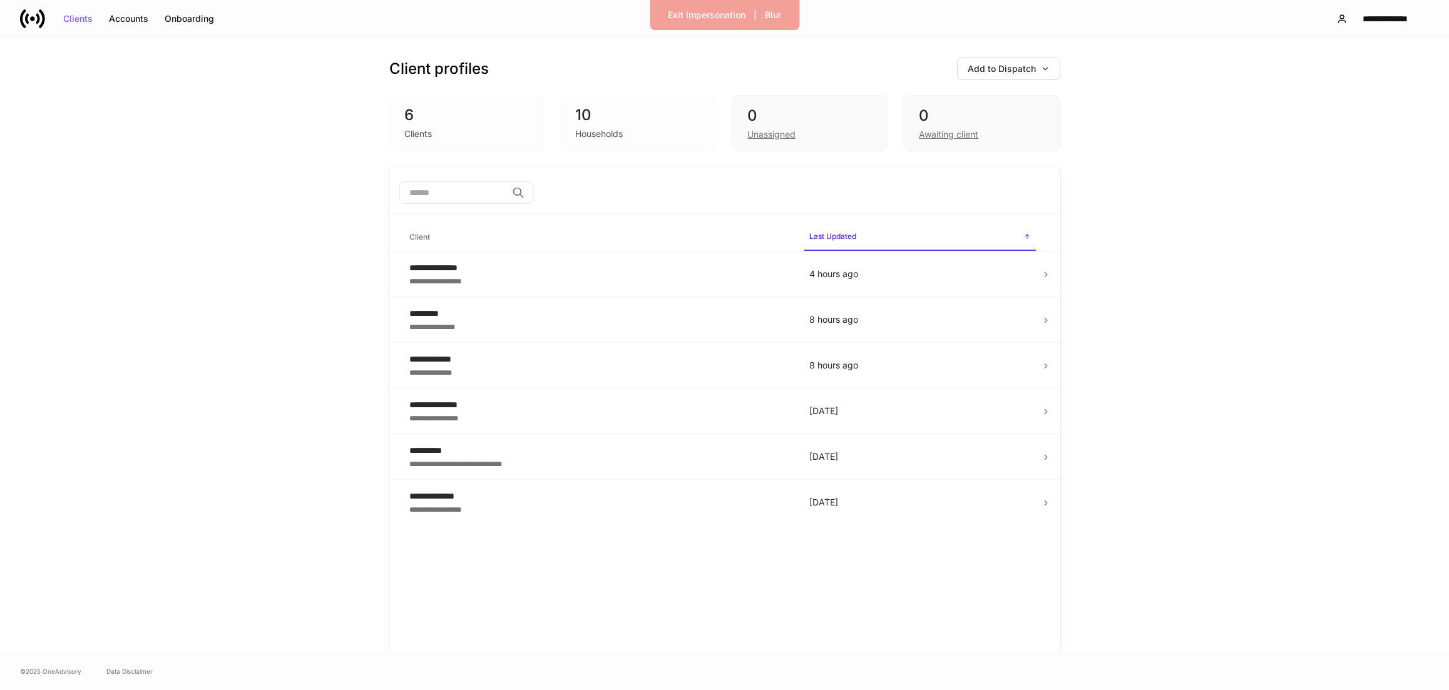
click at [995, 200] on div "​" at bounding box center [724, 194] width 651 height 24
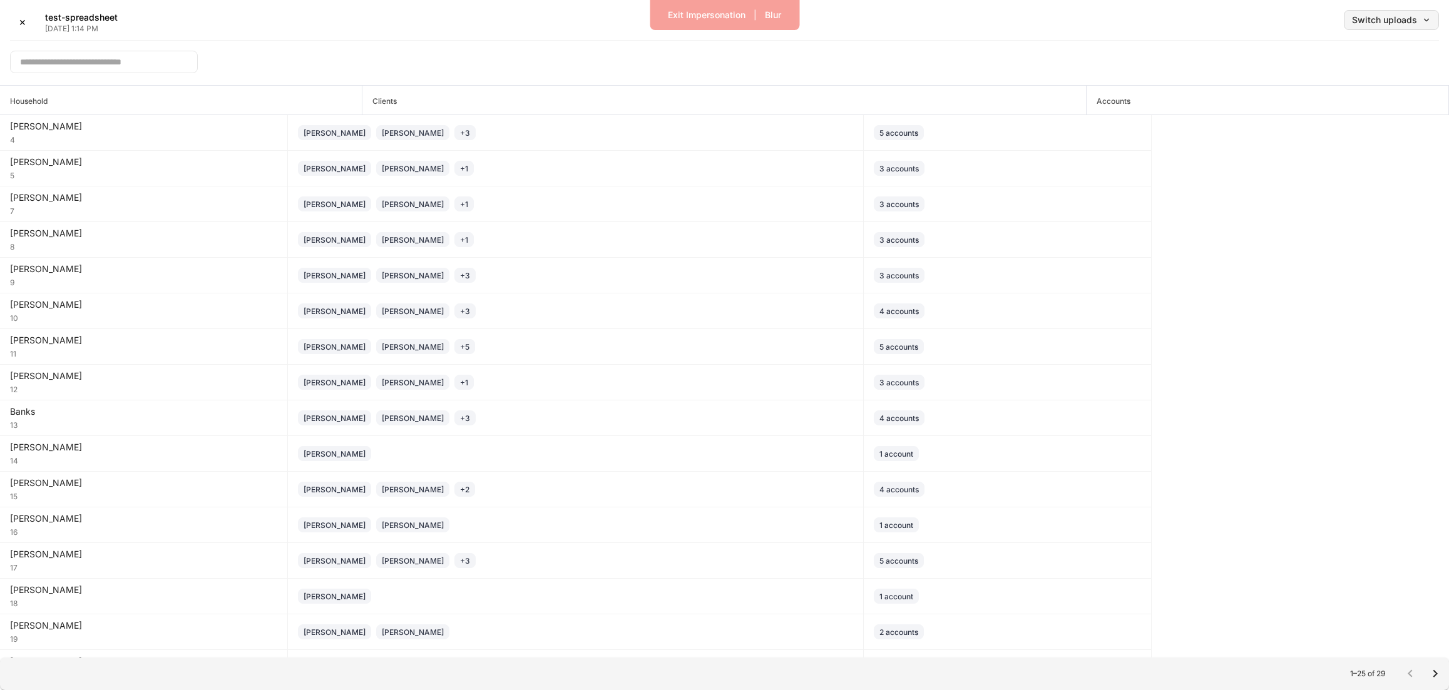
click at [1374, 22] on div "Switch uploads" at bounding box center [1391, 20] width 79 height 9
click at [1355, 53] on li "Sep 5, 2025" at bounding box center [1364, 54] width 150 height 23
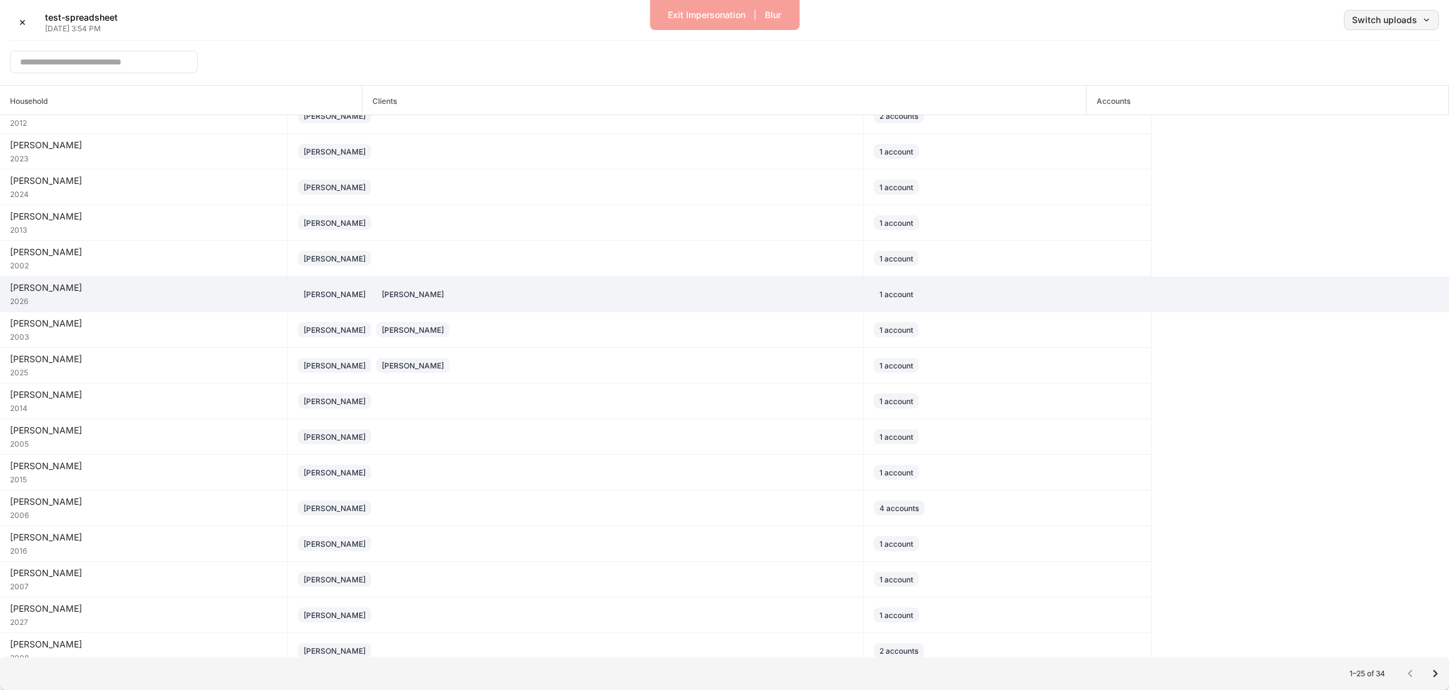
scroll to position [339, 0]
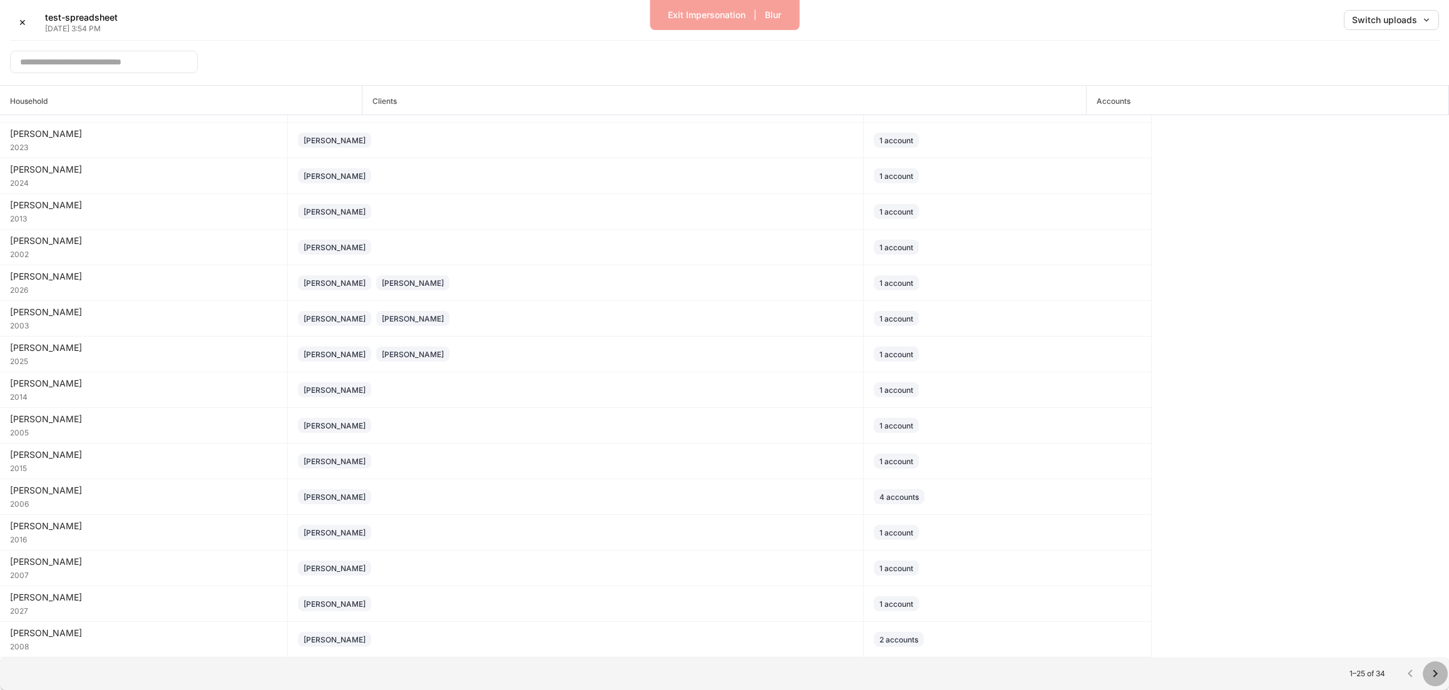
click at [1438, 675] on icon "Go to next page" at bounding box center [1435, 674] width 15 height 15
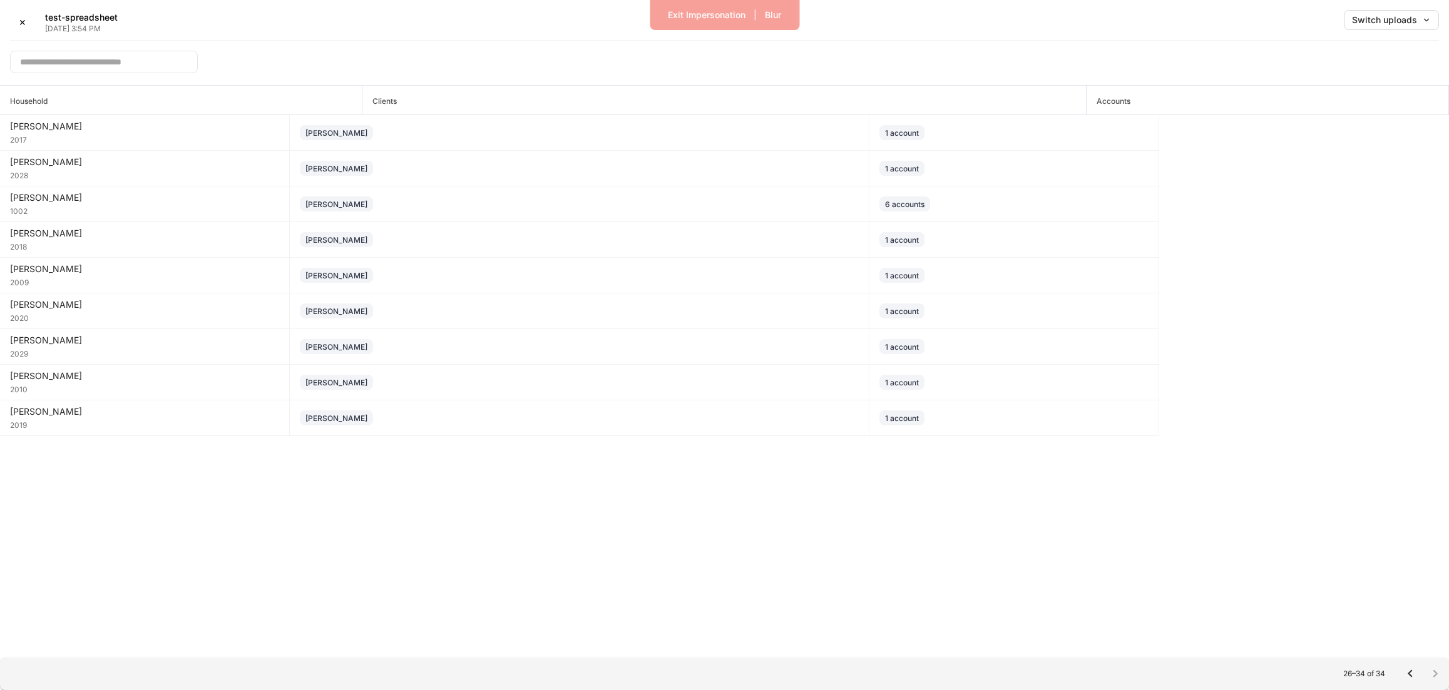
click at [1404, 673] on icon "Go to previous page" at bounding box center [1410, 674] width 15 height 15
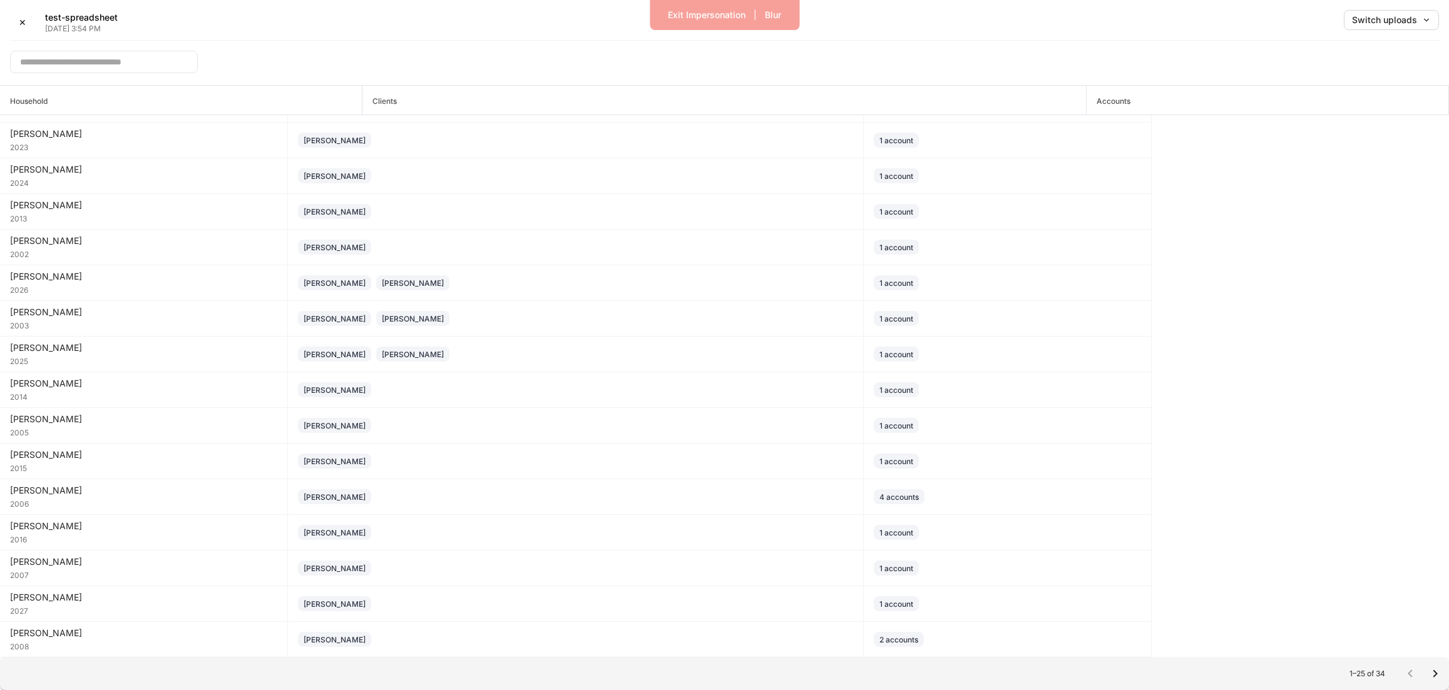
click at [1430, 674] on icon "Go to next page" at bounding box center [1435, 674] width 15 height 15
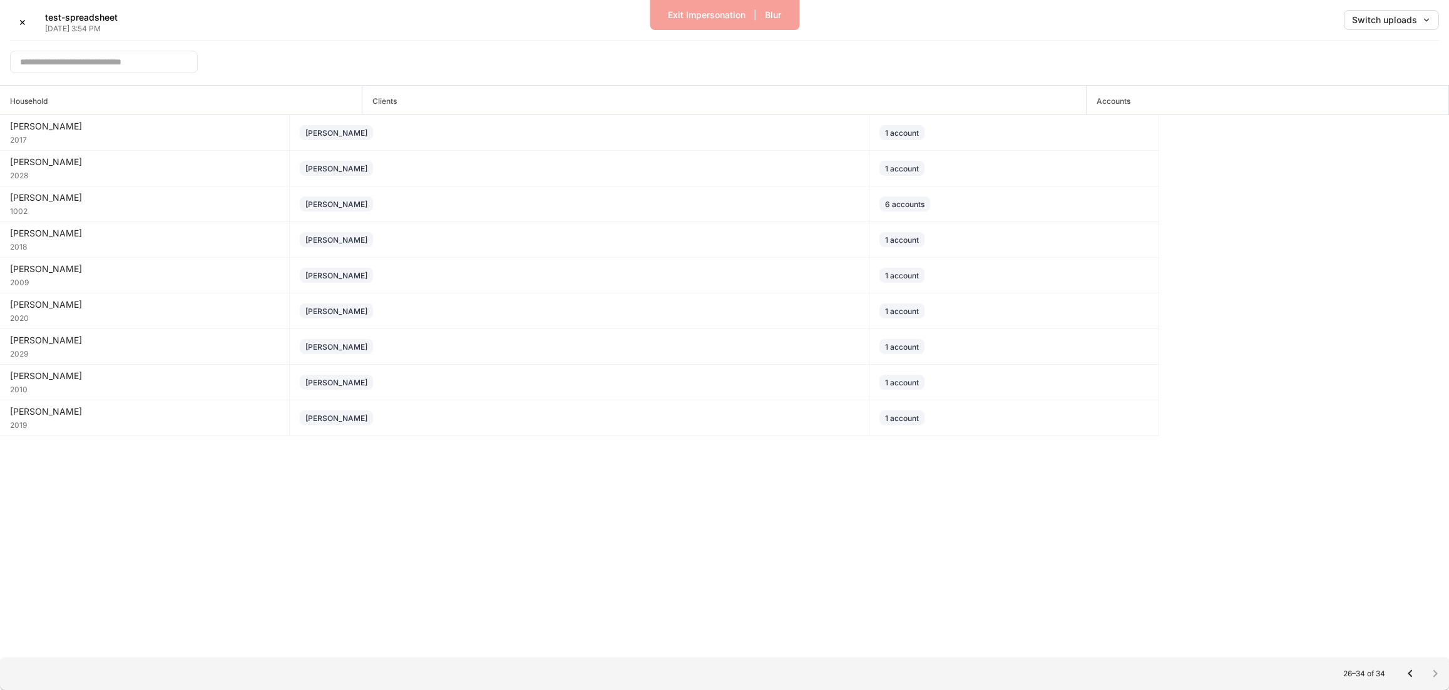
scroll to position [0, 0]
click at [1404, 674] on icon "Go to previous page" at bounding box center [1410, 674] width 15 height 15
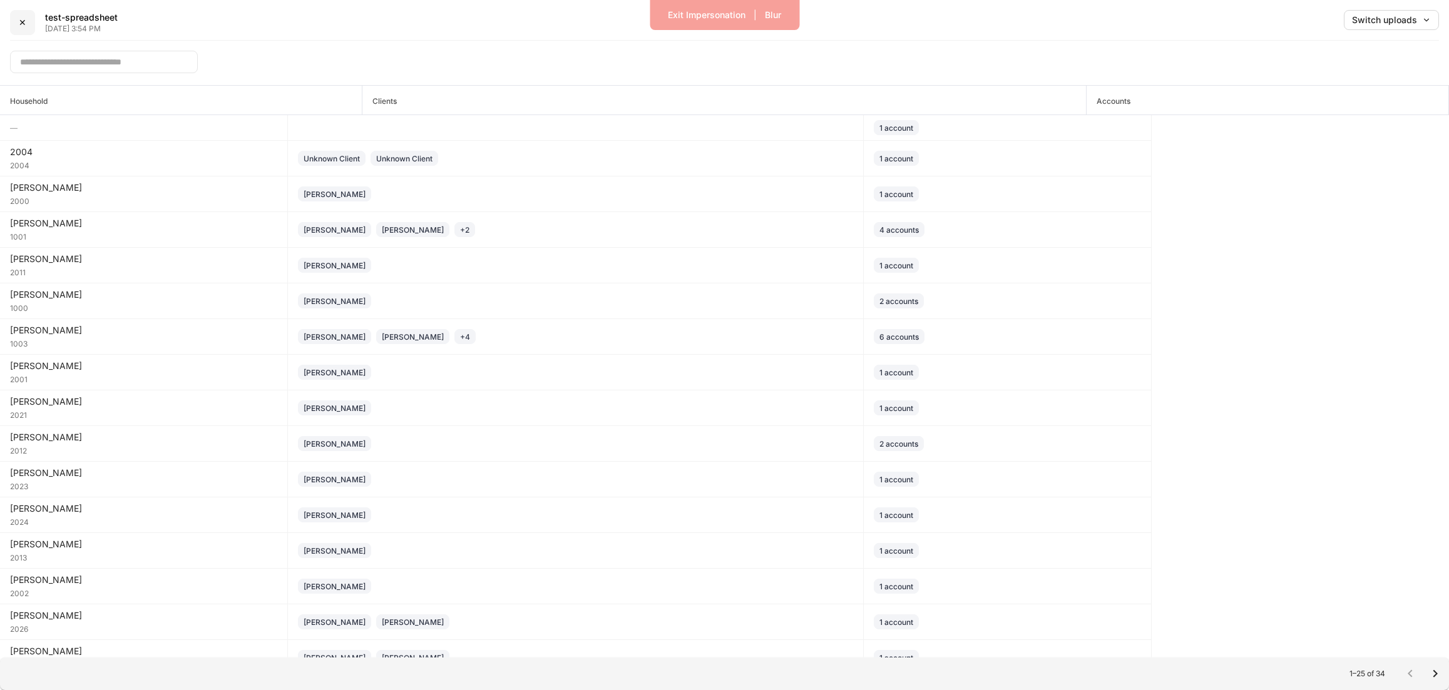
click at [26, 23] on button "✕" at bounding box center [22, 22] width 25 height 25
